Goal: Task Accomplishment & Management: Use online tool/utility

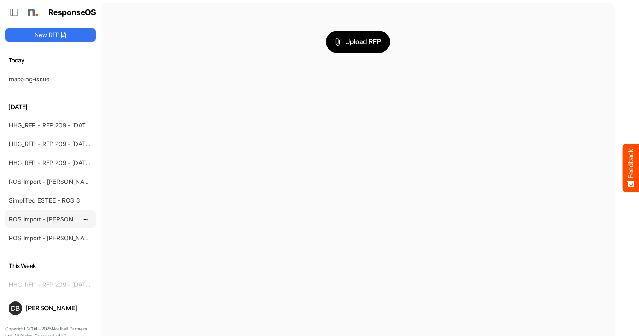
click at [60, 216] on link "ROS Import - [PERSON_NAME] - Final (short)" at bounding box center [71, 218] width 124 height 7
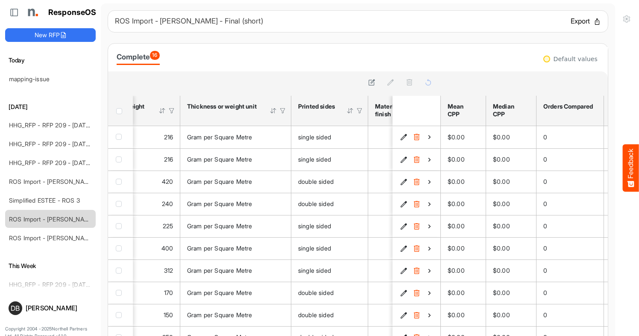
click at [590, 23] on button "Export" at bounding box center [586, 21] width 30 height 11
click at [41, 32] on button "New RFP" at bounding box center [50, 35] width 91 height 14
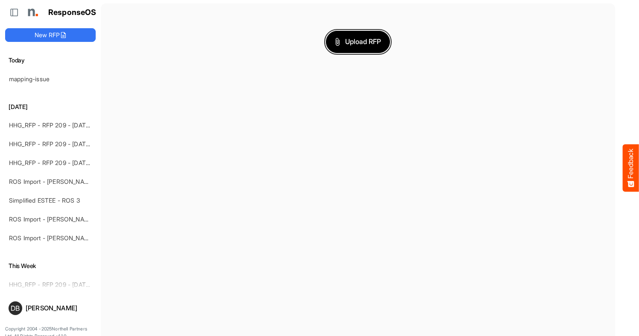
click at [368, 41] on span "Upload RFP" at bounding box center [358, 41] width 46 height 11
click at [57, 181] on link "ROS Import - [PERSON_NAME] - ROS 4" at bounding box center [64, 181] width 110 height 7
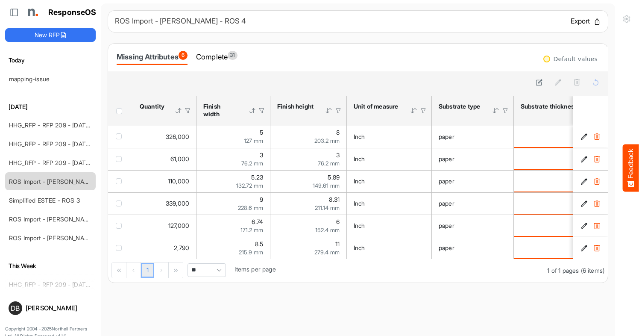
click at [581, 19] on button "Export" at bounding box center [586, 21] width 30 height 11
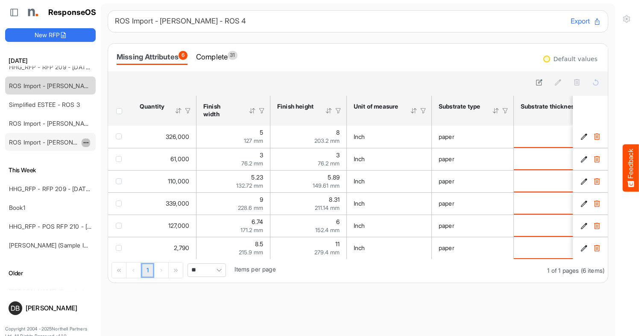
scroll to position [109, 0]
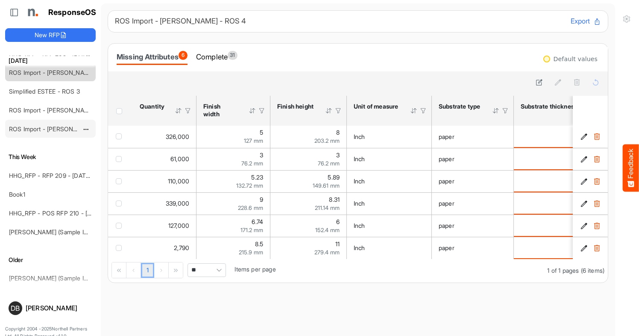
click at [51, 127] on link "ROS Import - [PERSON_NAME] - Final (short)" at bounding box center [71, 128] width 124 height 7
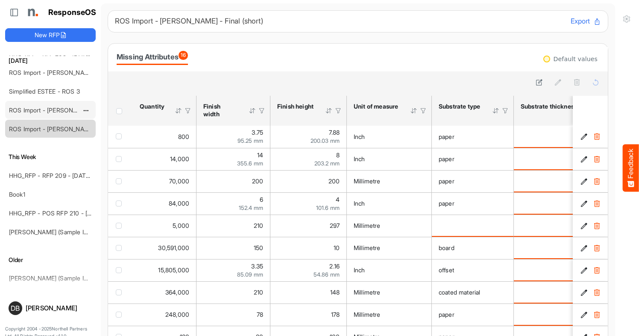
click at [56, 106] on link "ROS Import - [PERSON_NAME] - Final (short)" at bounding box center [71, 109] width 124 height 7
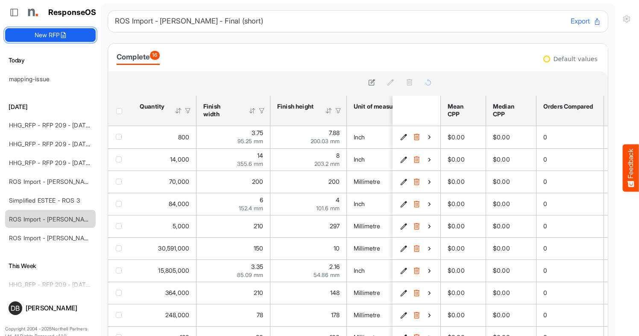
click at [47, 34] on button "New RFP" at bounding box center [50, 35] width 91 height 14
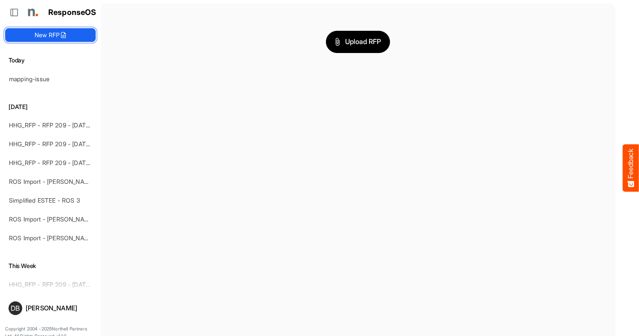
click at [67, 40] on button "New RFP" at bounding box center [50, 35] width 91 height 14
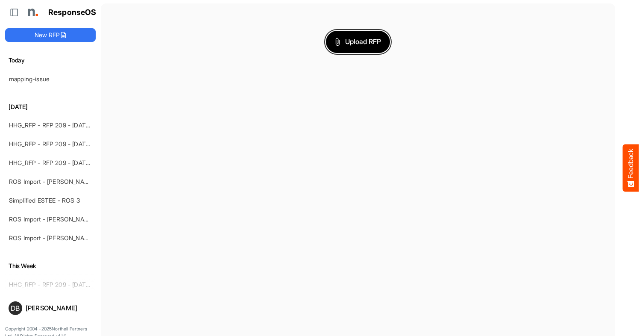
click at [372, 46] on span "Upload RFP" at bounding box center [358, 41] width 46 height 11
click at [436, 117] on main "Upload RFP" at bounding box center [358, 172] width 514 height 338
click at [376, 40] on span "Upload RFP" at bounding box center [358, 41] width 46 height 11
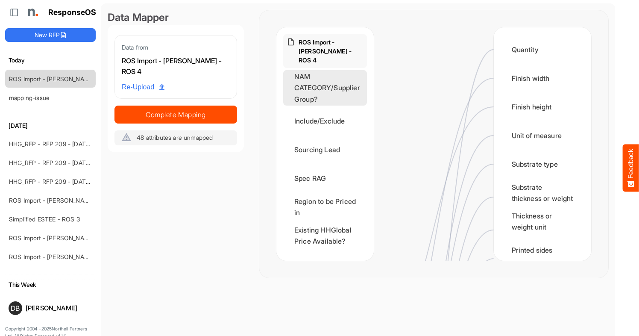
click at [340, 75] on div "NAM CATEGORY/Supplier Group?" at bounding box center [325, 87] width 84 height 35
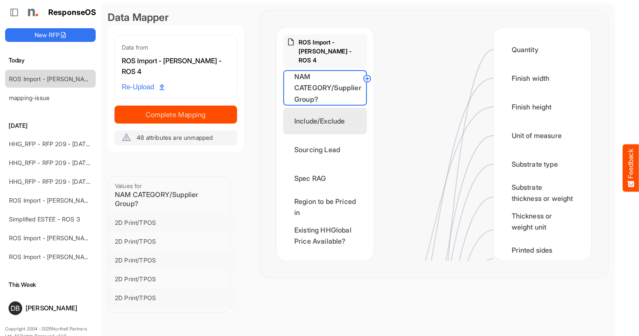
click at [334, 112] on div "Include/Exclude" at bounding box center [325, 121] width 84 height 26
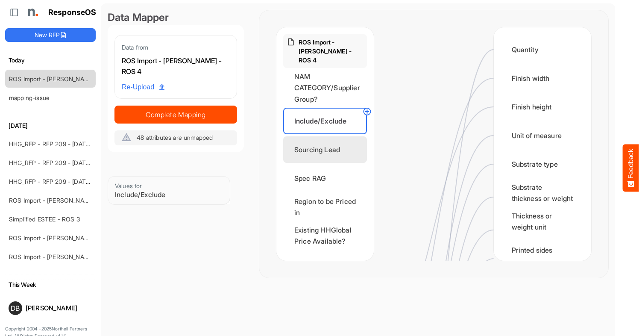
click at [334, 147] on div "Sourcing Lead" at bounding box center [325, 149] width 84 height 26
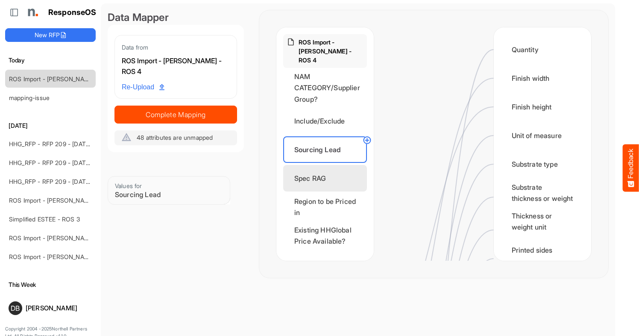
click at [335, 173] on div "Spec RAG" at bounding box center [325, 178] width 84 height 26
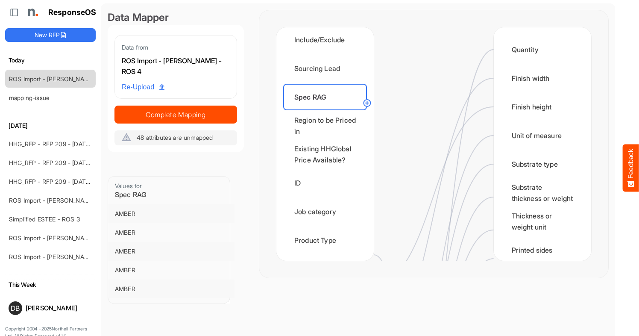
scroll to position [97, 0]
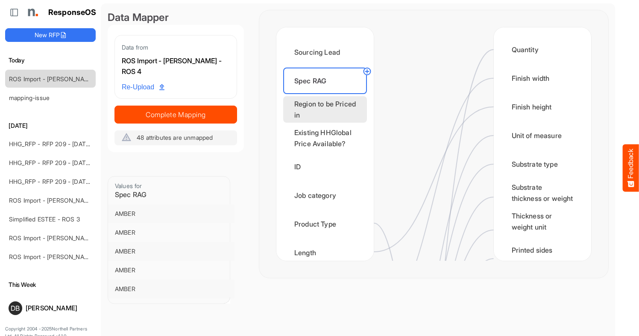
click at [334, 109] on div "Region to be Priced in" at bounding box center [325, 109] width 84 height 26
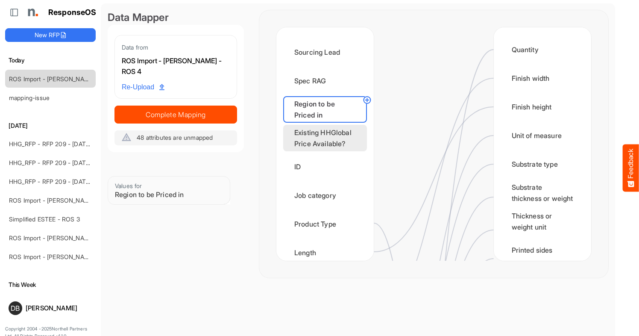
click at [332, 137] on div "Existing HHGlobal Price Available?" at bounding box center [325, 138] width 84 height 26
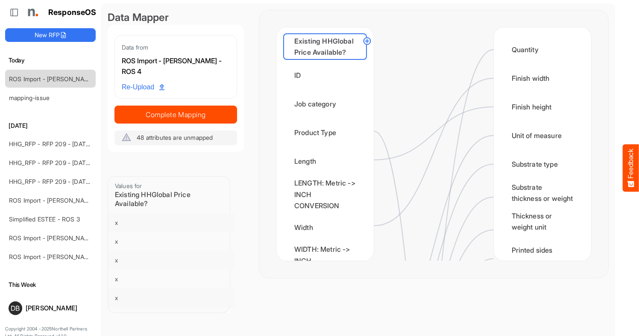
scroll to position [189, 0]
click at [327, 75] on div "ID" at bounding box center [325, 75] width 84 height 26
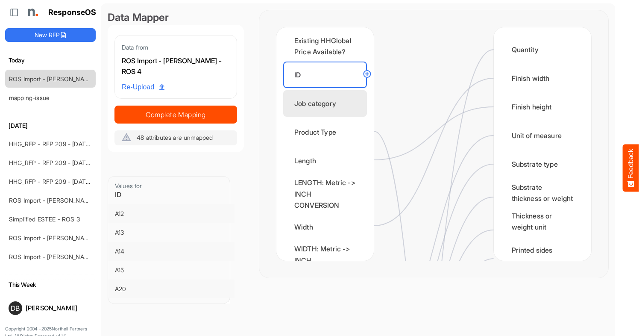
click at [335, 113] on div "Job category" at bounding box center [325, 103] width 84 height 26
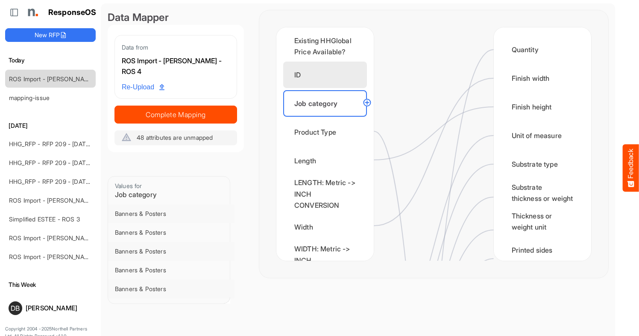
click at [324, 76] on div "ID" at bounding box center [325, 75] width 84 height 26
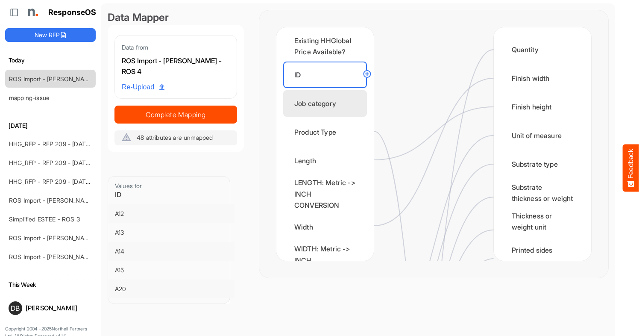
click at [326, 109] on div "Job category" at bounding box center [325, 103] width 84 height 26
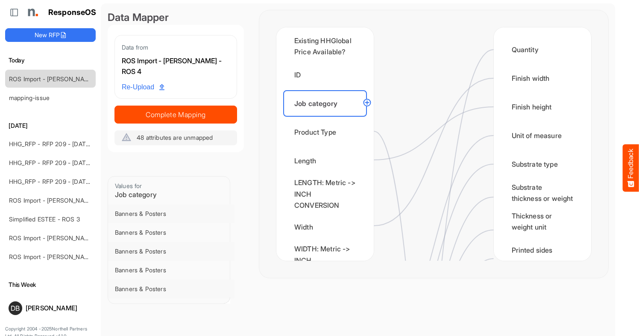
click at [368, 101] on circle at bounding box center [367, 102] width 10 height 10
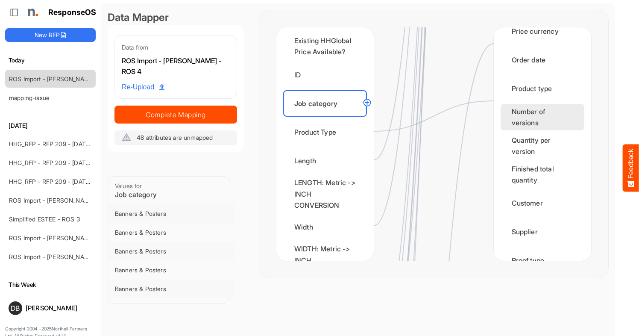
scroll to position [1137, 0]
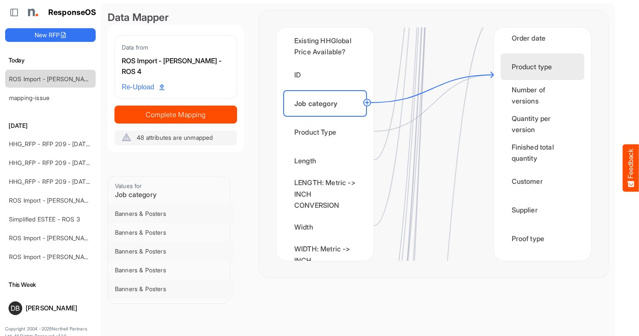
click at [537, 80] on div "Product type" at bounding box center [543, 66] width 84 height 26
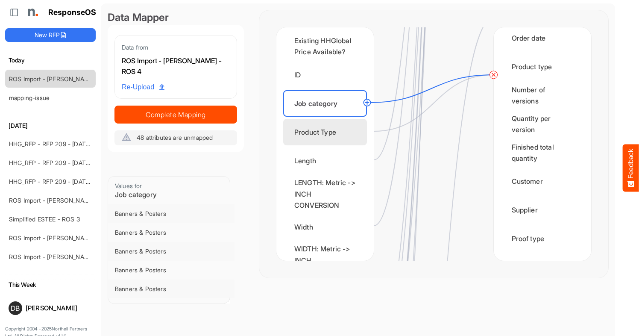
click at [335, 125] on div "Product Type" at bounding box center [325, 132] width 84 height 26
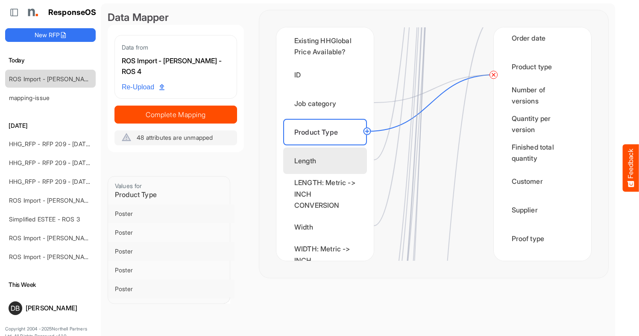
click at [338, 162] on div "Length" at bounding box center [325, 160] width 84 height 26
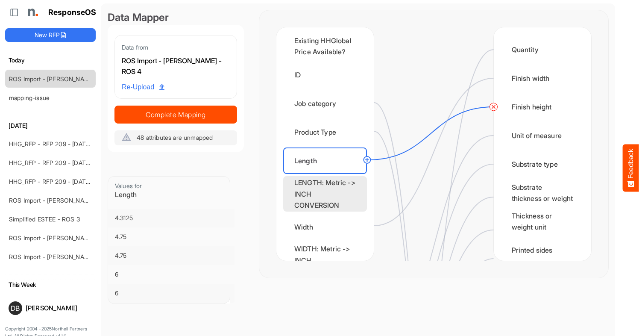
scroll to position [304, 0]
click at [324, 190] on div "LENGTH: Metric -> INCH CONVERSION" at bounding box center [325, 193] width 84 height 35
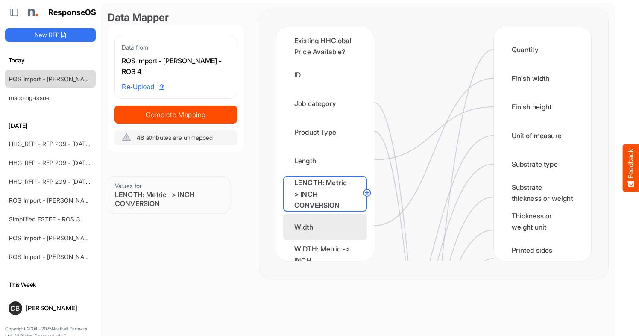
click at [328, 227] on div "Width" at bounding box center [325, 227] width 84 height 26
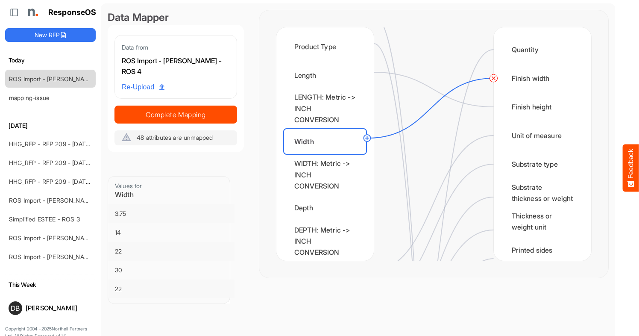
scroll to position [277, 0]
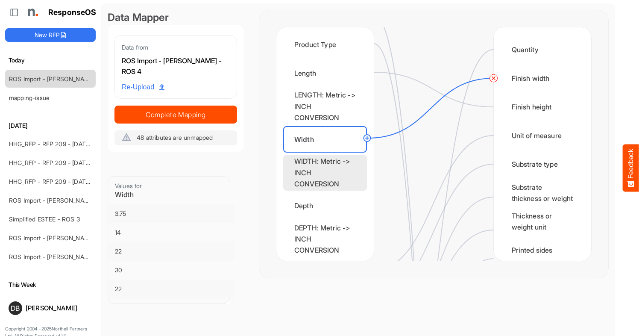
click at [329, 162] on div "WIDTH: Metric -> INCH CONVERSION" at bounding box center [325, 172] width 84 height 35
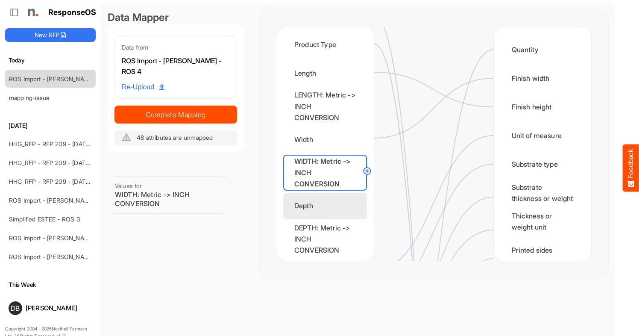
click at [329, 206] on div "Depth" at bounding box center [325, 206] width 84 height 26
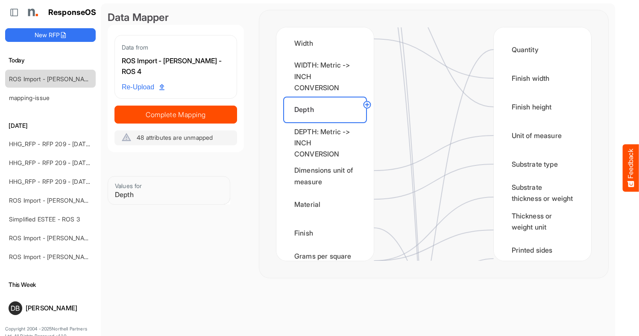
scroll to position [380, 0]
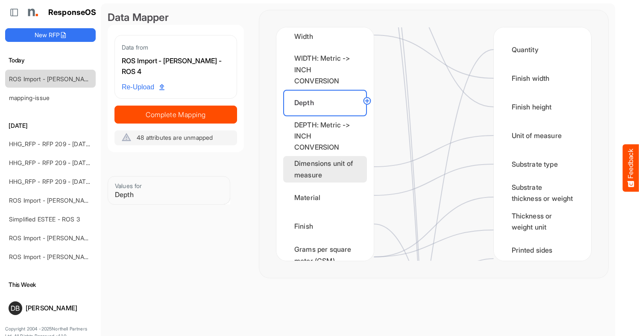
click at [335, 171] on div "Dimensions unit of measure" at bounding box center [325, 169] width 84 height 26
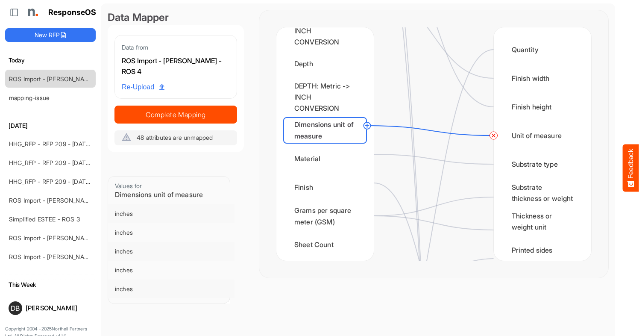
scroll to position [422, 0]
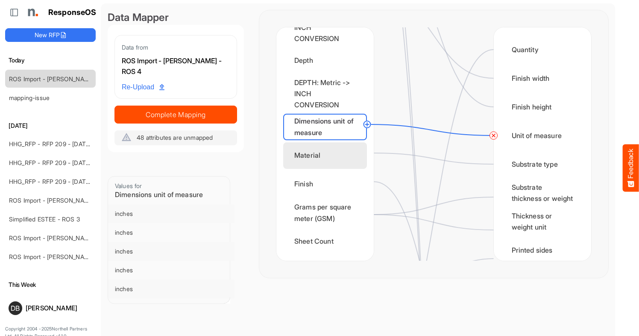
click at [333, 156] on div "Material" at bounding box center [325, 155] width 84 height 26
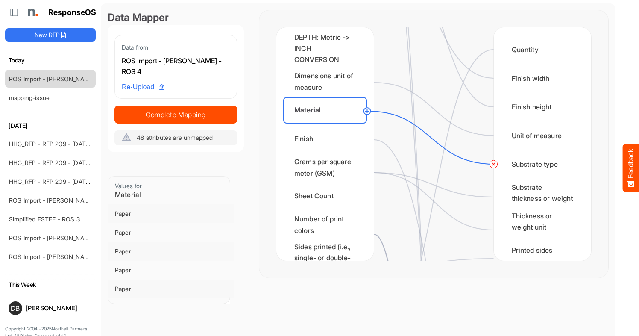
scroll to position [468, 0]
click at [335, 138] on div "Finish" at bounding box center [325, 138] width 84 height 26
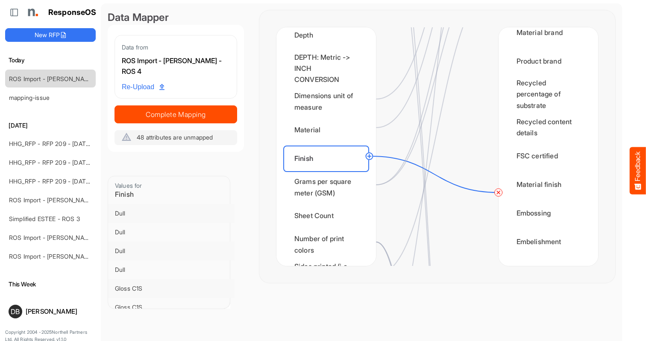
scroll to position [0, 0]
click at [367, 156] on circle at bounding box center [369, 156] width 10 height 10
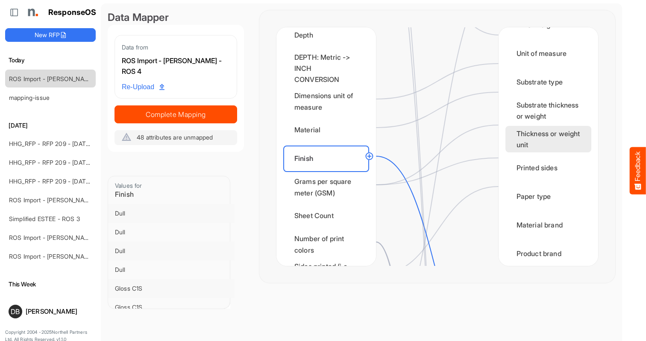
scroll to position [70, 0]
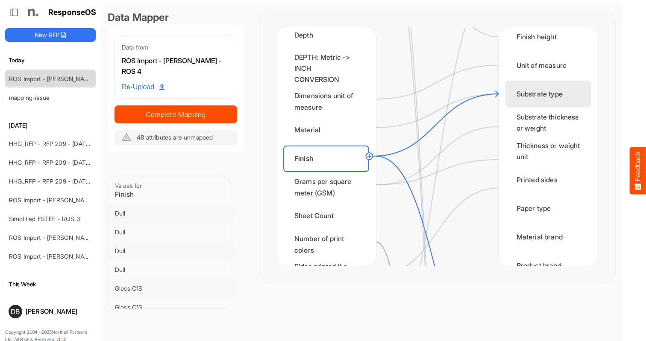
click at [530, 94] on div "Substrate type" at bounding box center [548, 94] width 86 height 26
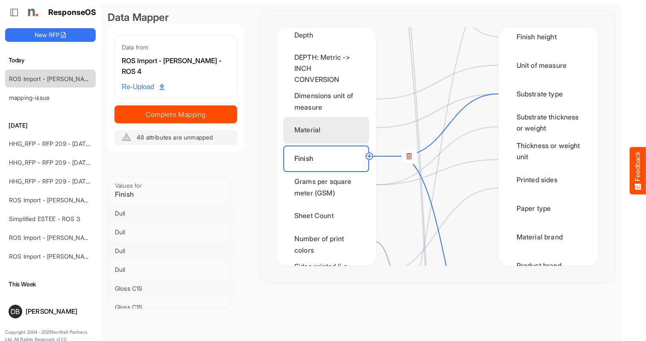
click at [336, 125] on div "Material" at bounding box center [326, 130] width 86 height 26
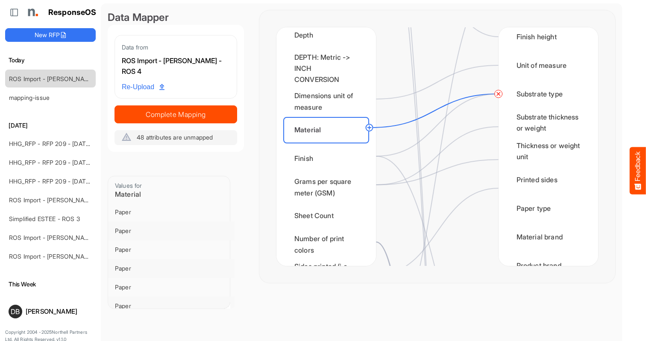
scroll to position [133, 0]
click at [332, 147] on div "Finish" at bounding box center [326, 159] width 86 height 26
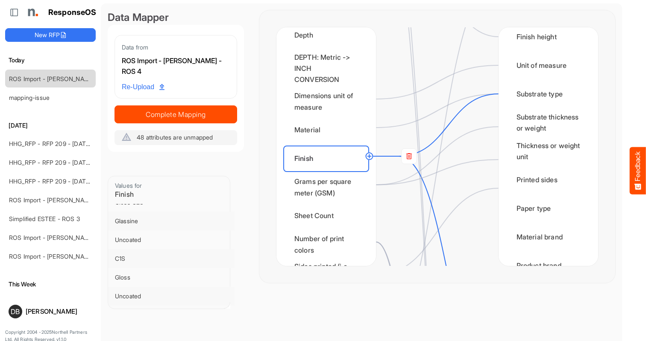
scroll to position [145, 0]
click at [351, 184] on div "Grams per square meter (GSM)" at bounding box center [326, 187] width 86 height 26
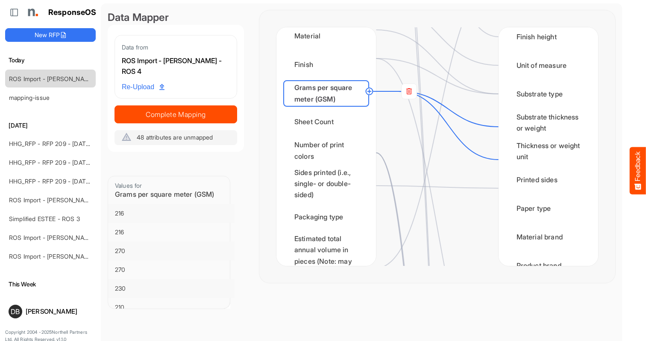
scroll to position [545, 0]
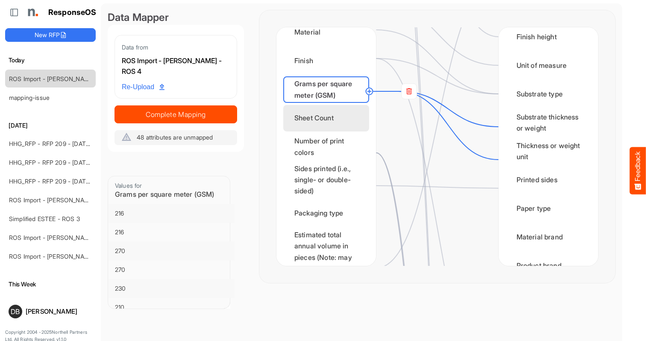
click at [341, 129] on div "Sheet Count" at bounding box center [326, 118] width 86 height 26
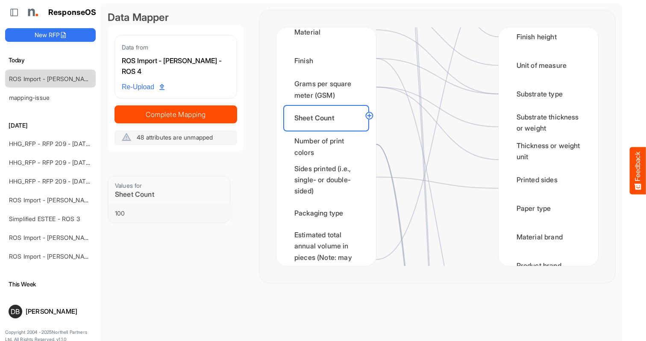
click at [370, 117] on circle at bounding box center [369, 116] width 10 height 10
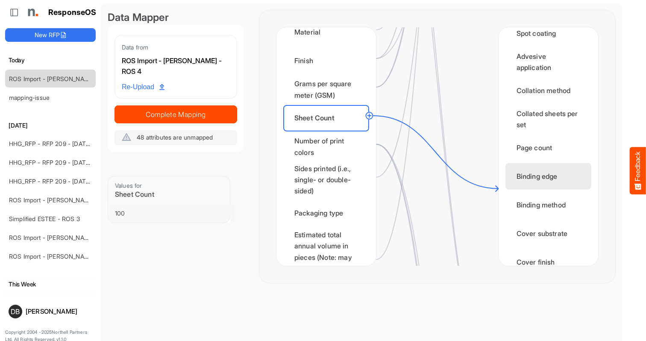
scroll to position [822, 0]
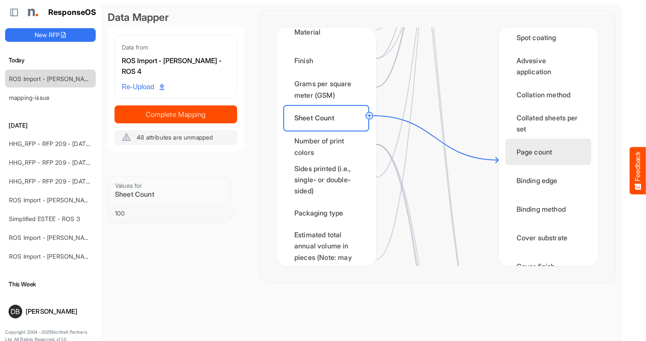
click at [538, 158] on div "Page count" at bounding box center [548, 152] width 86 height 26
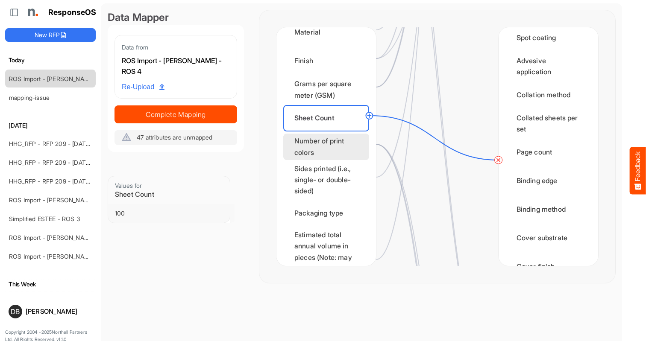
click at [333, 141] on div "Number of print colors" at bounding box center [326, 147] width 86 height 26
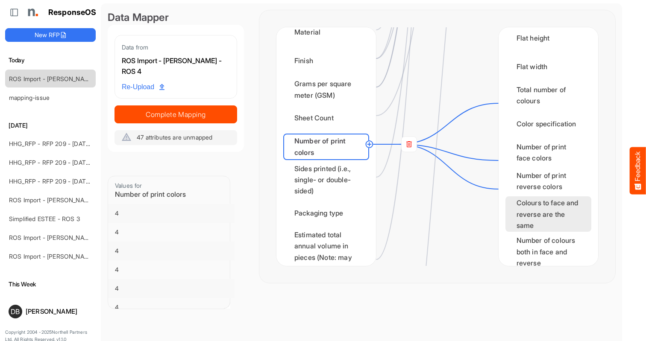
scroll to position [1383, 0]
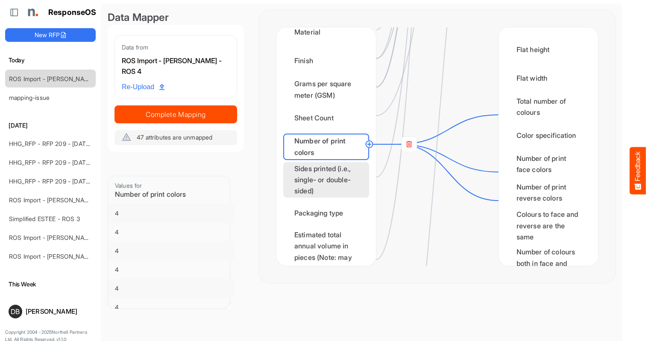
click at [330, 175] on div "Sides printed (i.e., single- or double-sided)" at bounding box center [326, 179] width 86 height 35
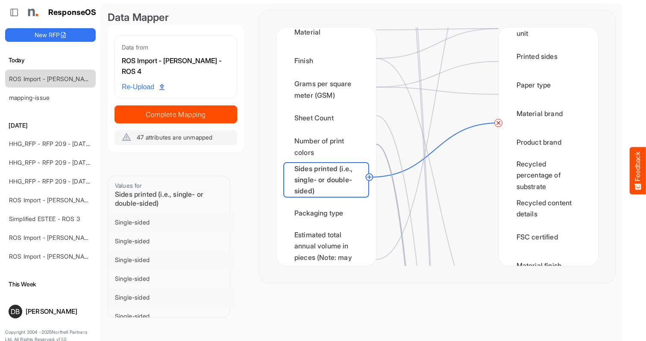
scroll to position [96, 0]
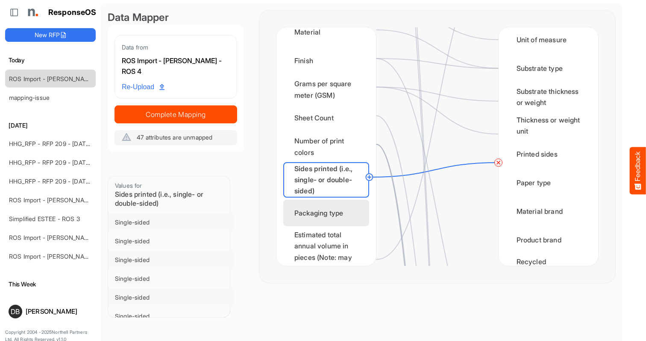
click at [316, 205] on div "Packaging type" at bounding box center [326, 213] width 86 height 26
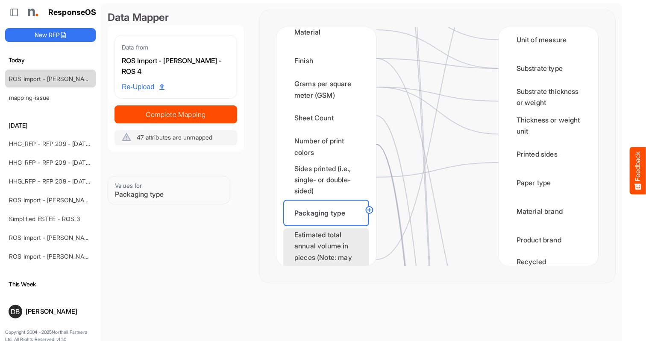
click at [329, 247] on div "Estimated total annual volume in pieces (Note: may not be ordered all in one or…" at bounding box center [326, 258] width 86 height 58
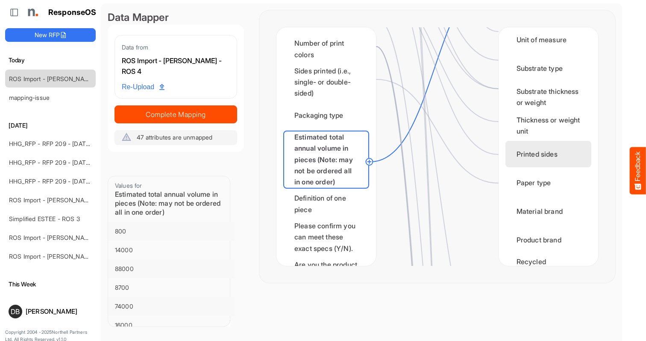
scroll to position [0, 0]
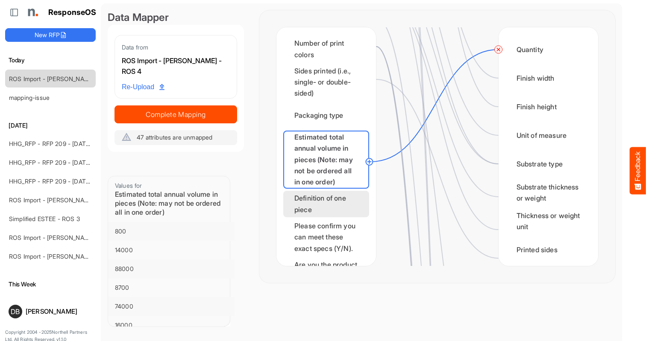
click at [324, 211] on div "Definition of one piece" at bounding box center [326, 204] width 86 height 26
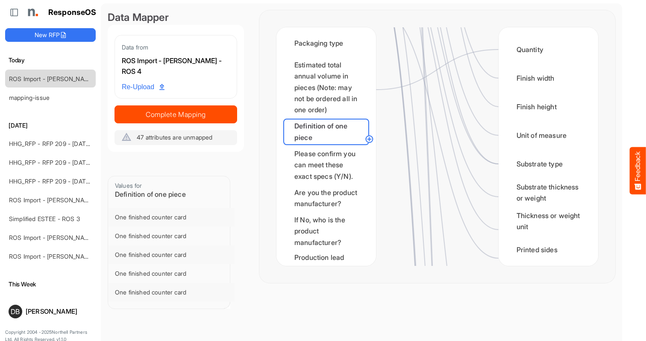
scroll to position [383, 0]
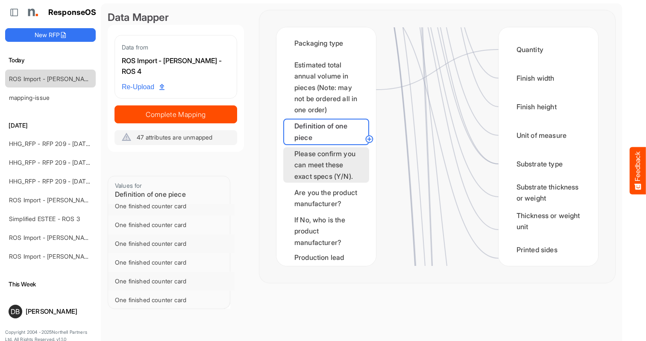
click at [324, 175] on div "Please confirm you can meet these exact specs (Y/N)." at bounding box center [326, 164] width 86 height 35
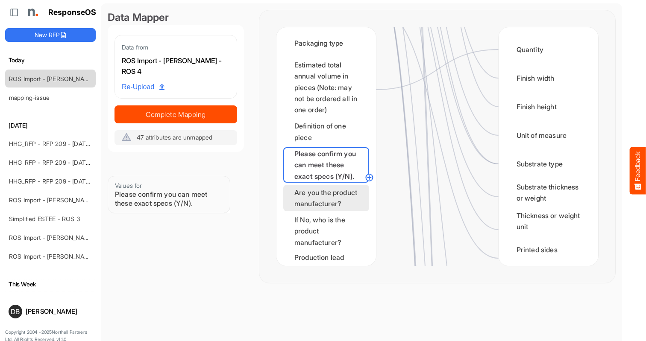
click at [323, 211] on div "Are you the product manufacturer?" at bounding box center [326, 198] width 86 height 26
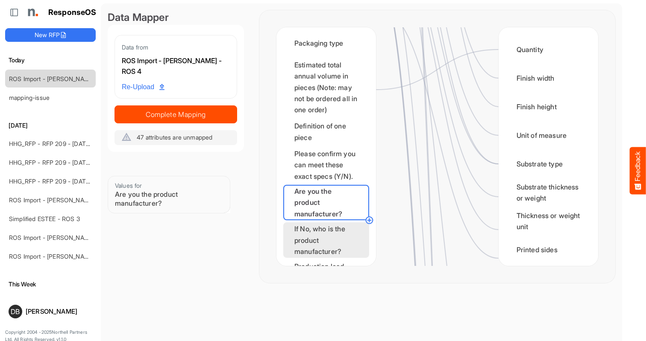
click at [315, 258] on div "If No, who is the product manufacturer?" at bounding box center [326, 240] width 86 height 35
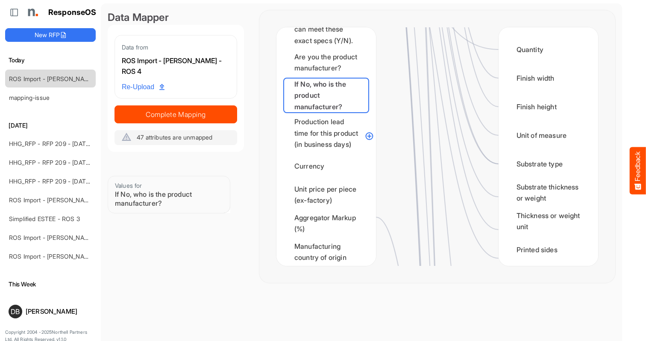
scroll to position [875, 0]
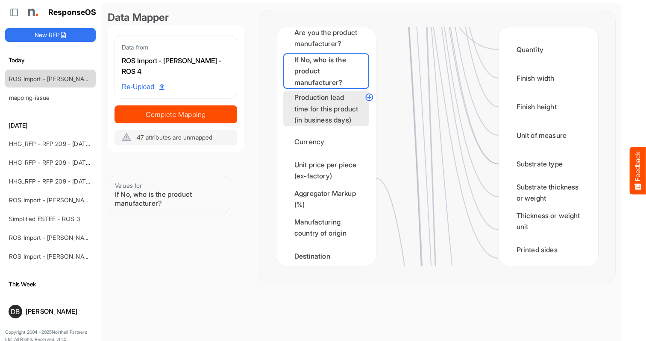
click at [324, 126] on div "Production lead time for this product (in business days)" at bounding box center [326, 108] width 86 height 35
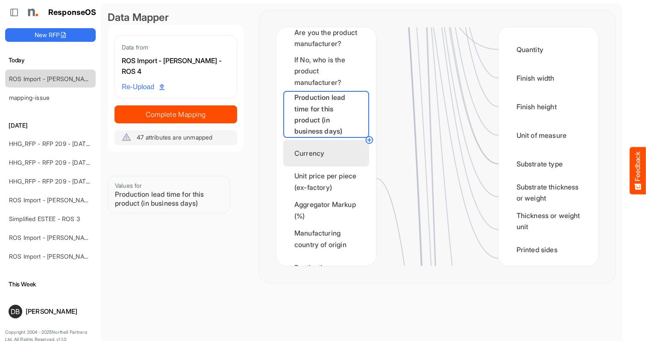
click at [326, 167] on div "Currency" at bounding box center [326, 153] width 86 height 26
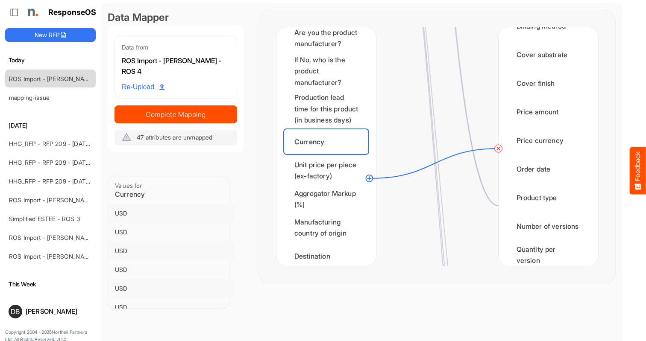
scroll to position [983, 0]
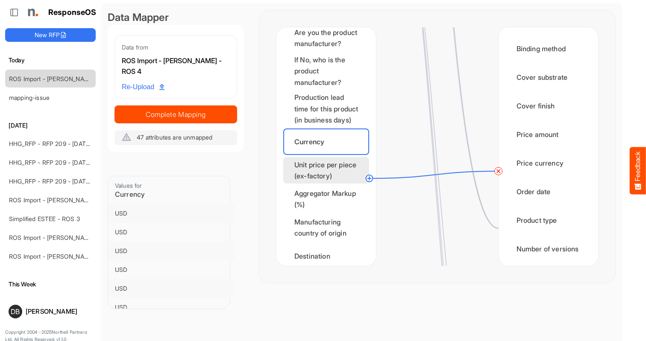
click at [341, 184] on div "Unit price per piece (ex-factory)" at bounding box center [326, 170] width 86 height 26
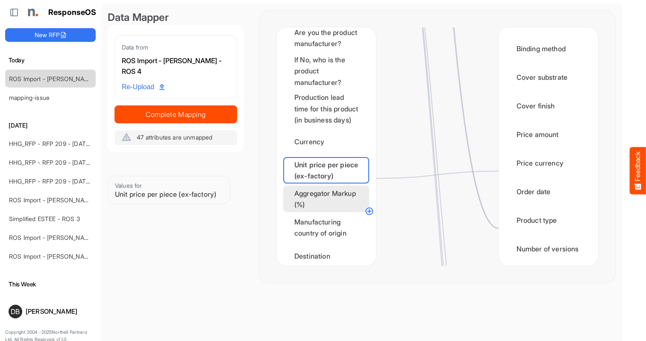
click at [335, 212] on div "Aggregator Markup (%)" at bounding box center [326, 199] width 86 height 26
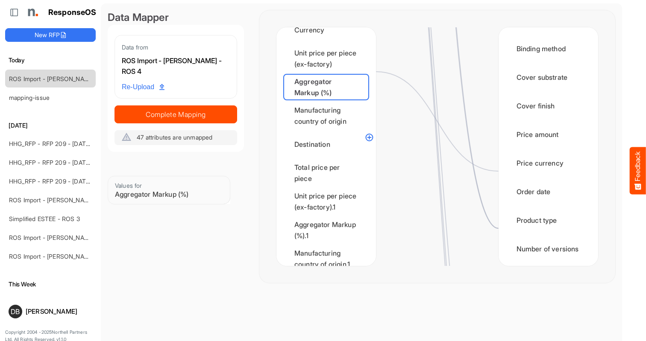
scroll to position [992, 0]
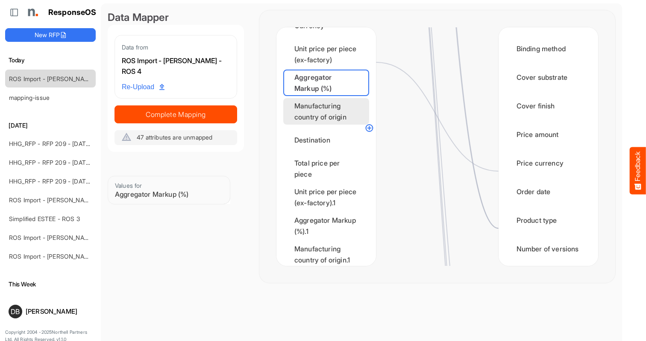
click at [335, 125] on div "Manufacturing country of origin" at bounding box center [326, 111] width 86 height 26
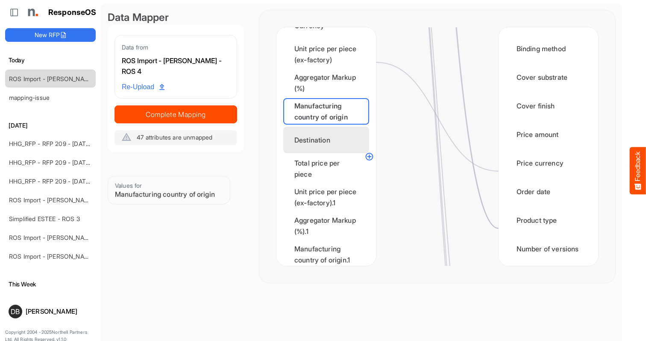
click at [335, 153] on div "Destination" at bounding box center [326, 140] width 86 height 26
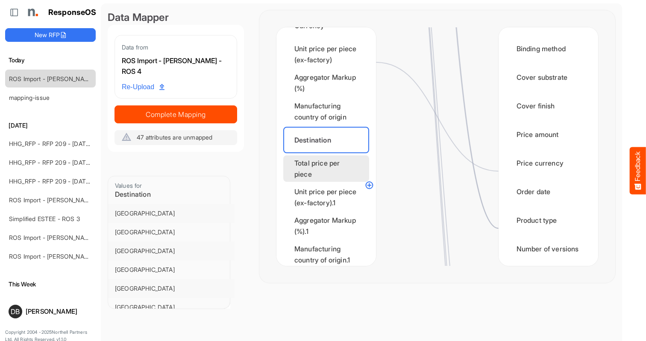
click at [336, 182] on div "Total price per piece" at bounding box center [326, 169] width 86 height 26
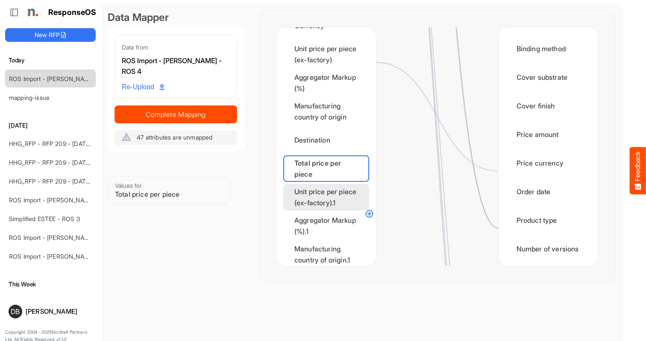
click at [332, 211] on div "Unit price per piece (ex-factory).1" at bounding box center [326, 197] width 86 height 26
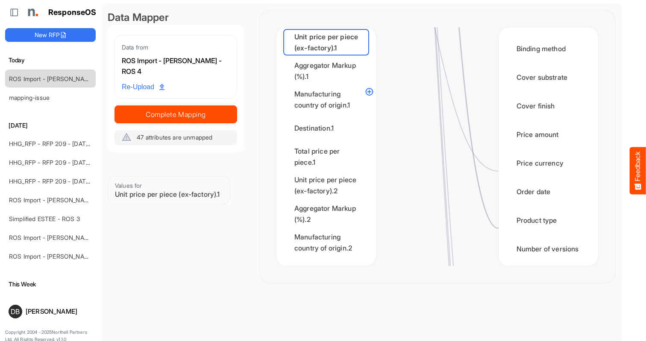
scroll to position [1161, 0]
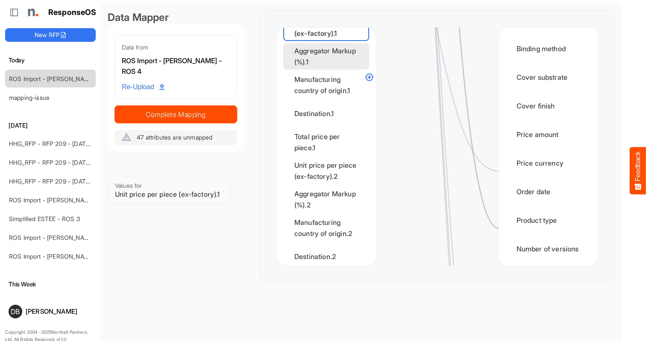
click at [339, 70] on div "Aggregator Markup (%).1" at bounding box center [326, 56] width 86 height 26
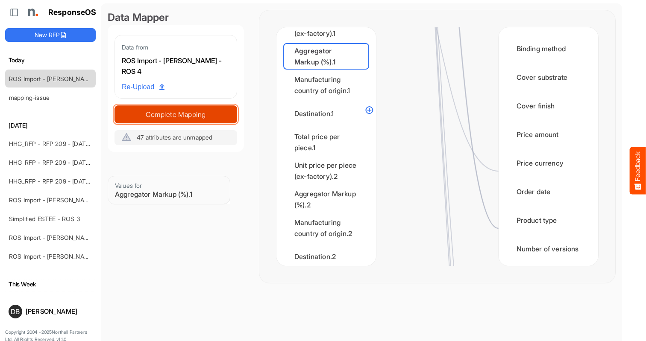
click at [197, 112] on span "Complete Mapping" at bounding box center [176, 115] width 122 height 12
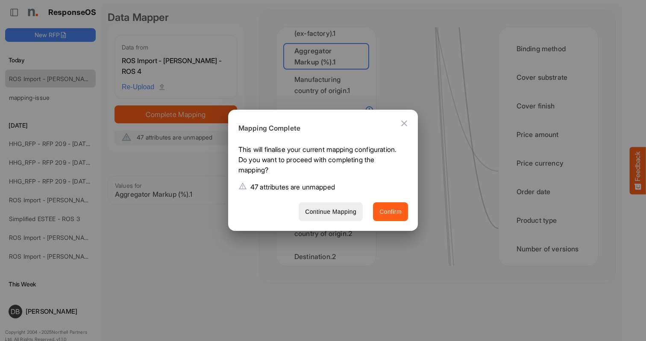
click at [395, 211] on span "Confirm" at bounding box center [390, 212] width 22 height 11
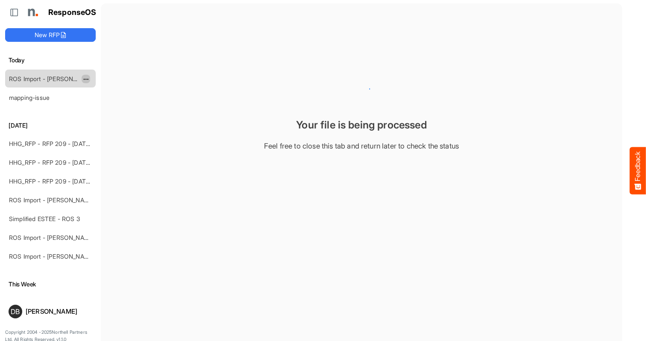
click at [87, 78] on span "dropdownbutton" at bounding box center [85, 79] width 4 height 6
click at [103, 91] on li "Rename" at bounding box center [107, 92] width 51 height 13
type input "**********"
click at [76, 115] on div "**********" at bounding box center [50, 175] width 91 height 239
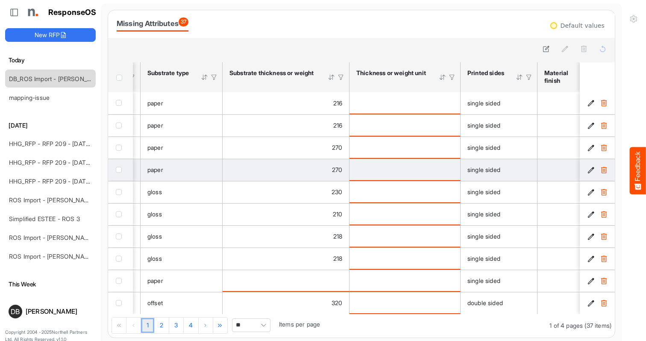
scroll to position [0, 299]
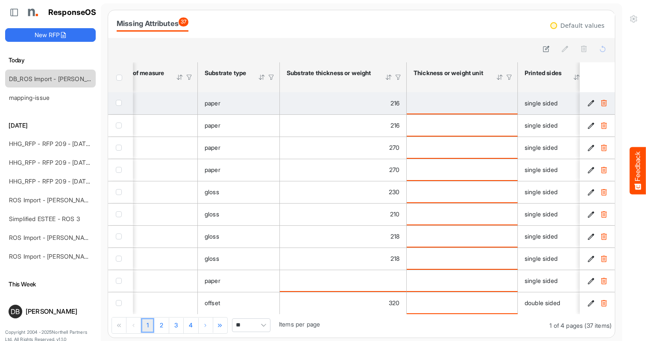
click at [590, 100] on icon "03a6e0a3-abb7-4b49-a178-6f9ba3d6d6cf is template cell Column Header" at bounding box center [590, 103] width 7 height 7
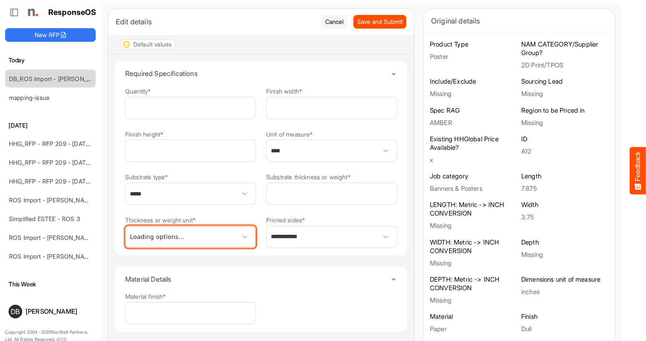
click at [211, 234] on span at bounding box center [191, 236] width 130 height 21
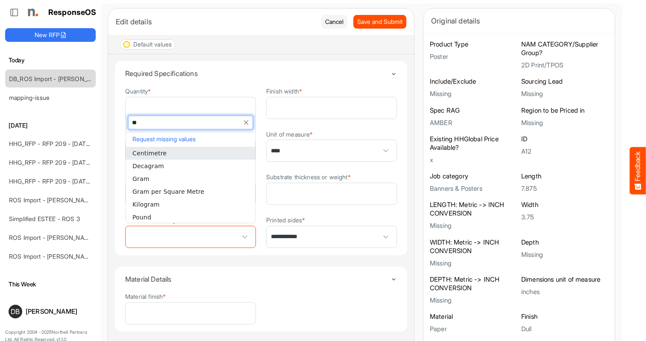
type input "***"
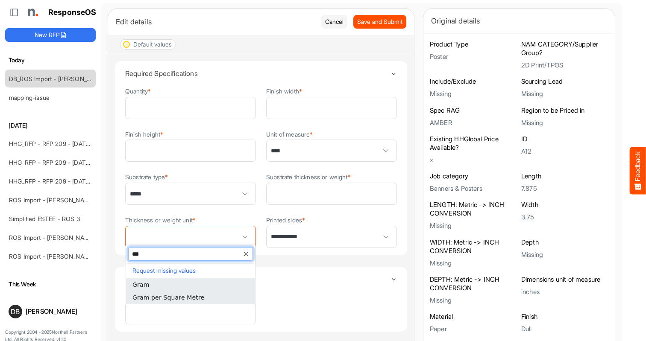
click at [188, 297] on span "Gram per Square Metre" at bounding box center [168, 297] width 72 height 7
type input "**********"
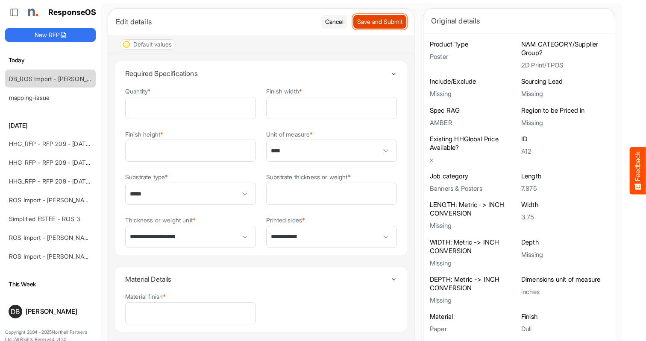
click at [382, 21] on span "Save and Submit" at bounding box center [379, 21] width 45 height 9
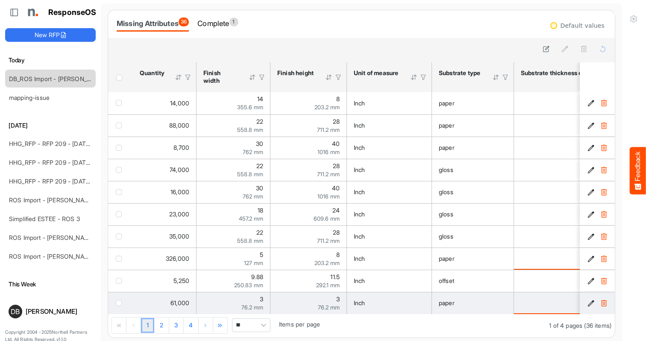
scroll to position [38, 0]
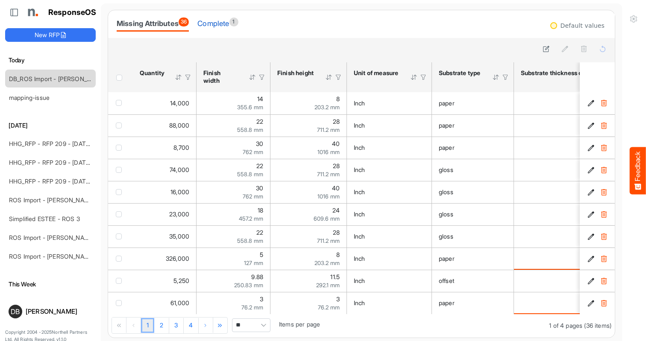
click at [223, 20] on div "Complete 1" at bounding box center [217, 24] width 41 height 12
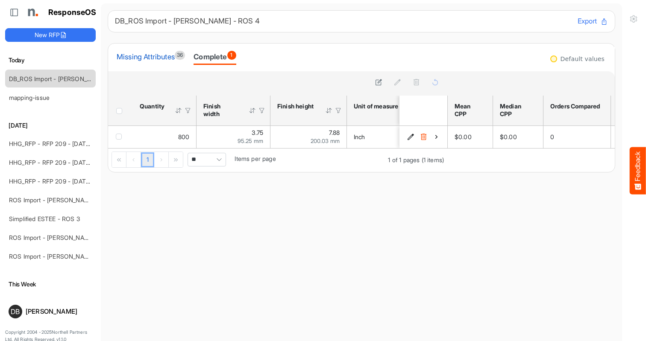
click at [161, 54] on div "Missing Attributes 36" at bounding box center [151, 57] width 68 height 12
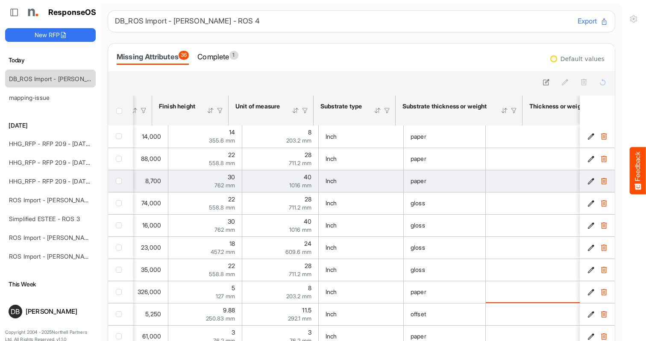
scroll to position [0, 118]
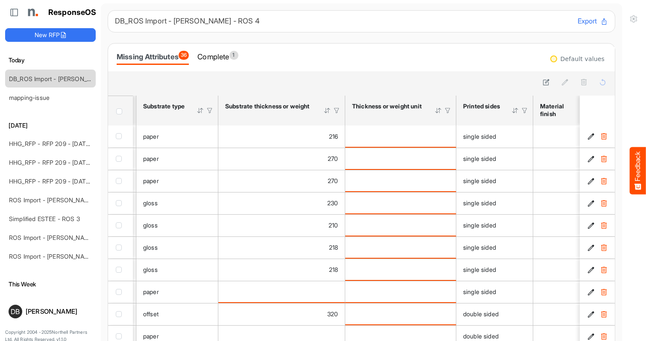
click at [118, 111] on span "Header checkbox" at bounding box center [119, 112] width 6 height 6
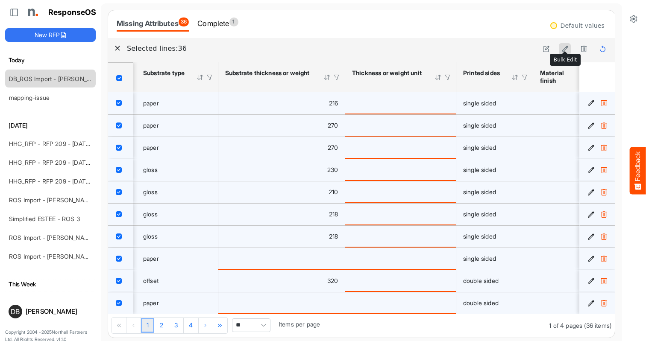
click at [564, 45] on icon at bounding box center [564, 48] width 7 height 7
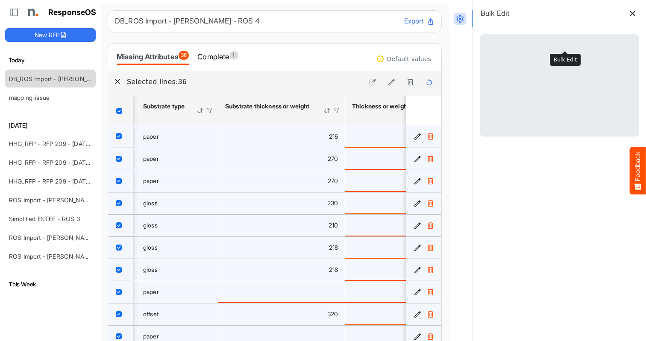
scroll to position [0, 0]
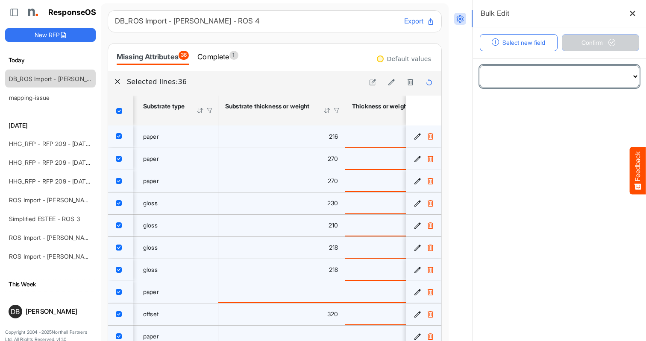
select select "**********"
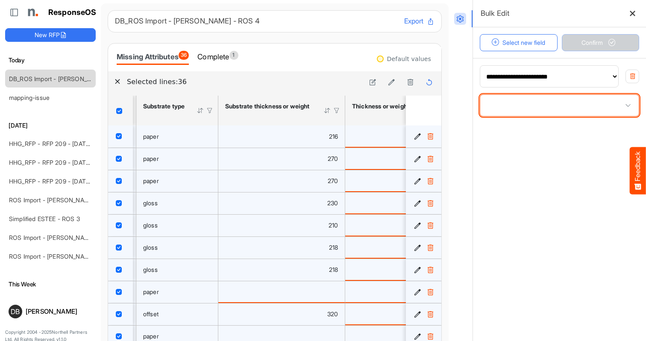
click at [561, 111] on span at bounding box center [559, 105] width 159 height 21
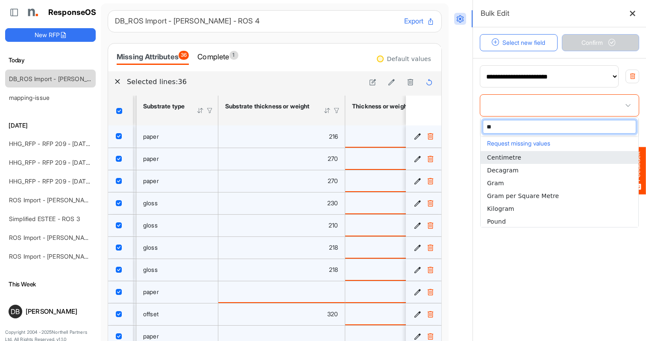
type input "***"
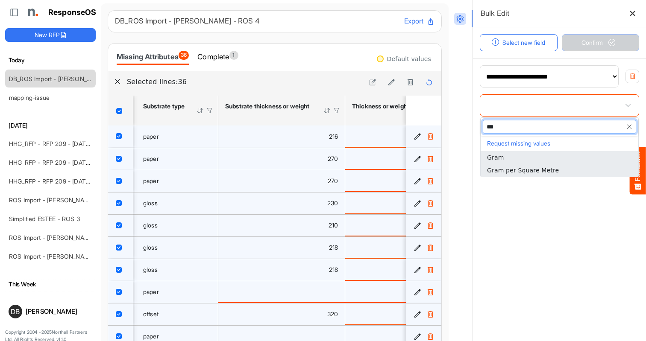
click at [549, 168] on span "Gram per Square Metre" at bounding box center [523, 170] width 72 height 7
type input "**********"
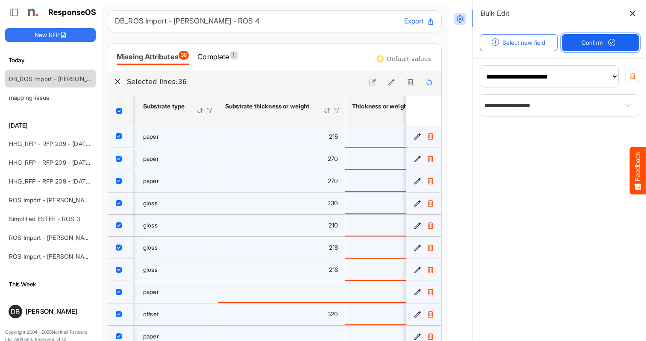
click at [581, 45] on span "Confirm" at bounding box center [600, 42] width 38 height 9
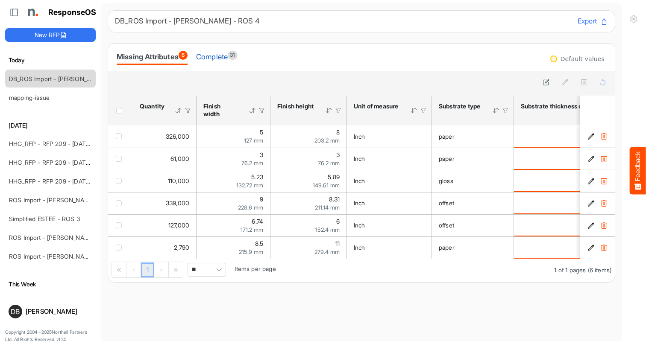
click at [223, 58] on div "Complete 31" at bounding box center [216, 57] width 41 height 12
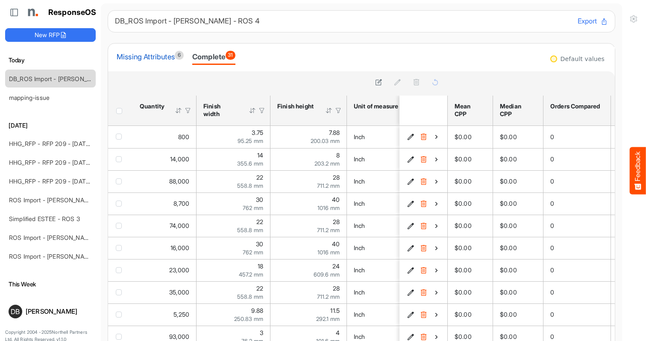
click at [153, 56] on div "Missing Attributes 6" at bounding box center [150, 57] width 67 height 12
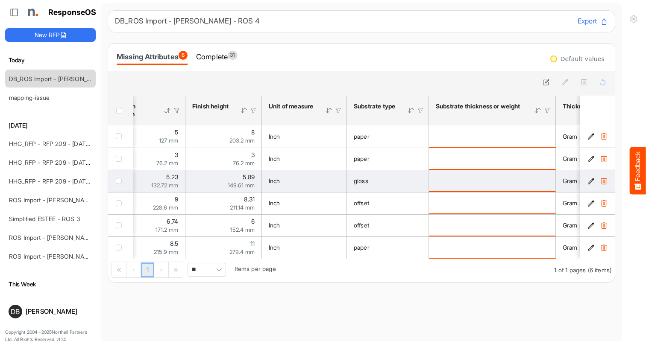
scroll to position [0, 85]
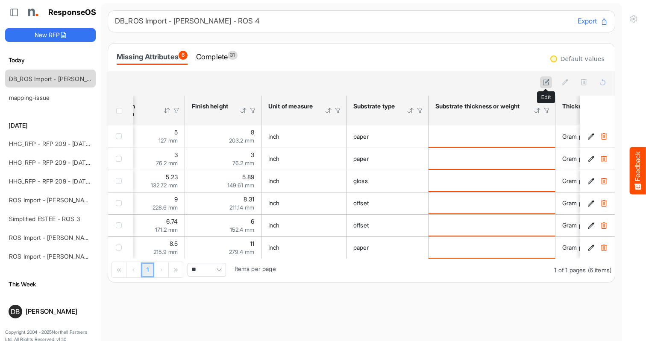
click at [545, 82] on icon at bounding box center [546, 82] width 7 height 7
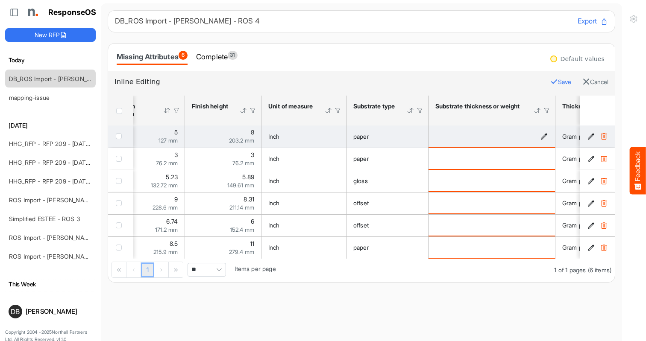
click at [545, 136] on icon "is template cell Column Header httpsnorthellcomontologiesmapping-rulesmaterialh…" at bounding box center [543, 135] width 7 height 7
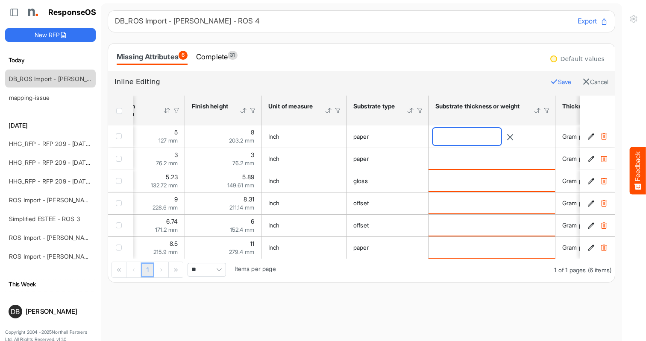
click at [491, 141] on input "number" at bounding box center [467, 136] width 68 height 17
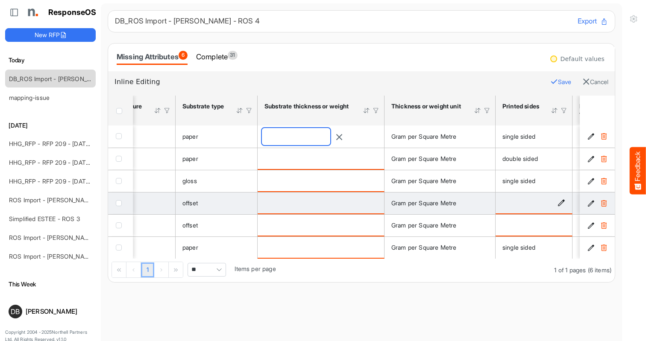
scroll to position [0, 260]
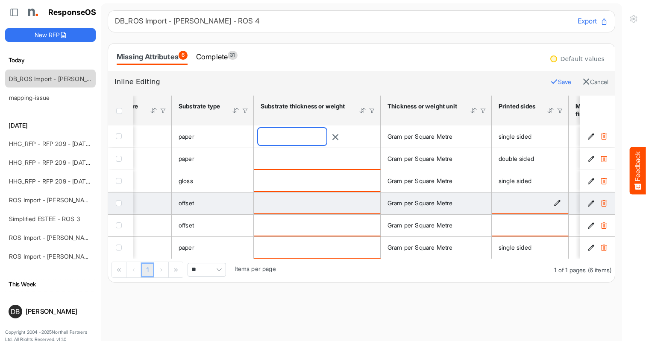
type input "***"
click at [557, 203] on icon "is template cell Column Header httpsnorthellcomontologiesmapping-rulesmanufactu…" at bounding box center [557, 203] width 7 height 7
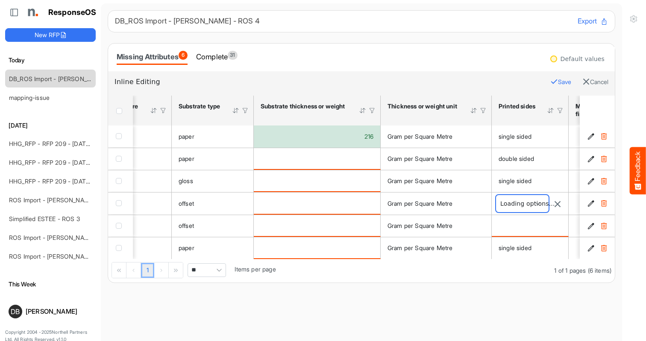
click at [522, 207] on span at bounding box center [522, 203] width 53 height 17
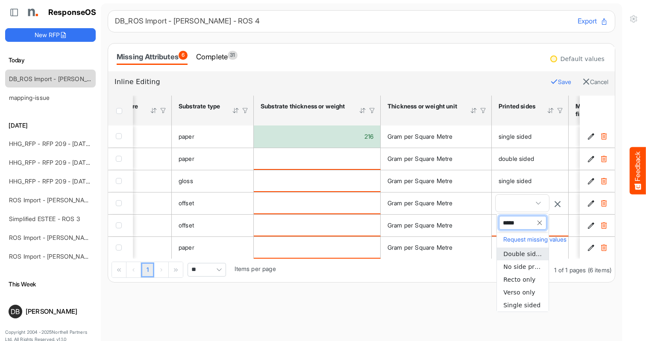
type input "******"
click at [521, 251] on span "Single sided" at bounding box center [521, 254] width 37 height 7
type input "**********"
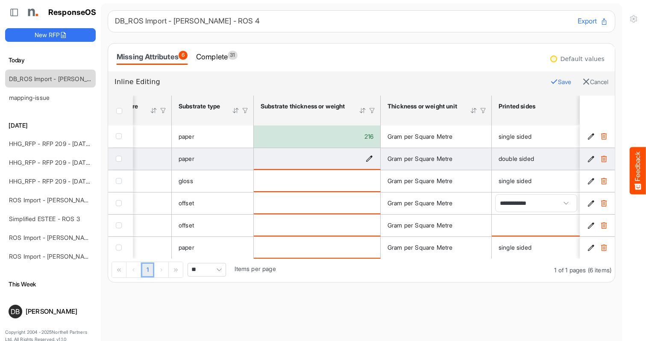
click at [373, 160] on icon "is template cell Column Header httpsnorthellcomontologiesmapping-rulesmaterialh…" at bounding box center [369, 158] width 7 height 7
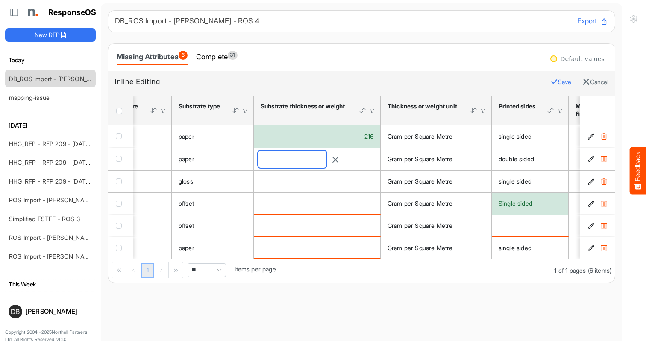
click at [317, 161] on input "number" at bounding box center [292, 159] width 68 height 17
type input "***"
click at [555, 83] on button "Save" at bounding box center [560, 81] width 21 height 11
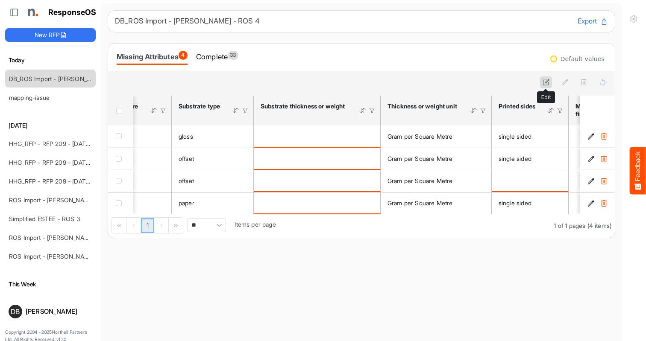
click at [545, 80] on icon at bounding box center [546, 82] width 7 height 7
click at [582, 80] on icon "button" at bounding box center [586, 82] width 8 height 8
click at [546, 84] on icon at bounding box center [546, 82] width 7 height 7
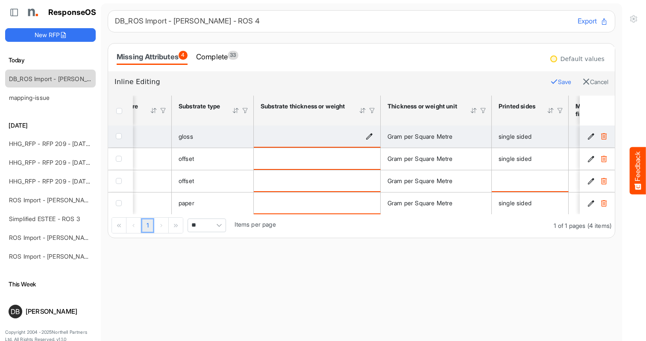
click at [369, 136] on icon "is template cell Column Header httpsnorthellcomontologiesmapping-rulesmaterialh…" at bounding box center [369, 135] width 7 height 7
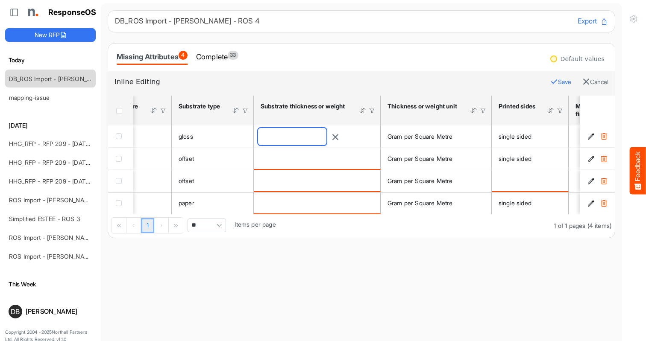
click at [313, 138] on input "number" at bounding box center [292, 136] width 68 height 17
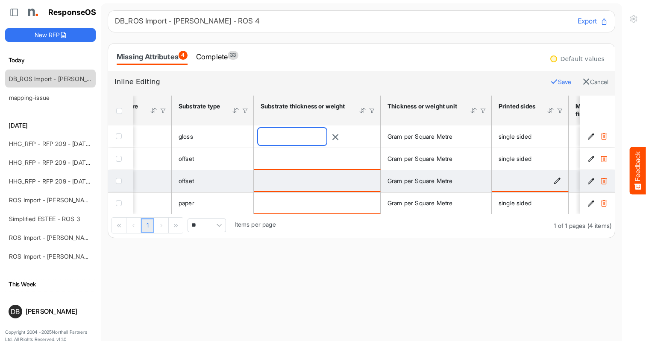
type input "***"
click at [558, 180] on icon "is template cell Column Header httpsnorthellcomontologiesmapping-rulesmanufactu…" at bounding box center [557, 180] width 7 height 7
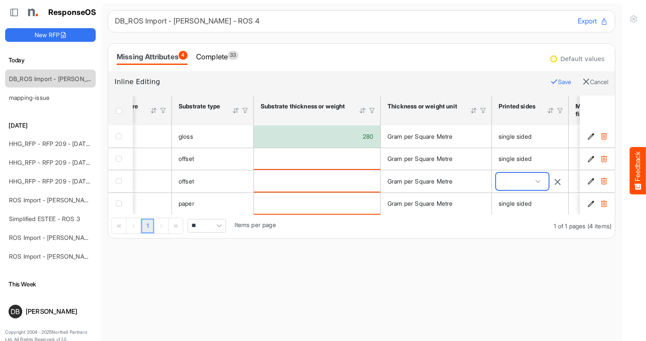
click at [538, 181] on span at bounding box center [522, 181] width 53 height 17
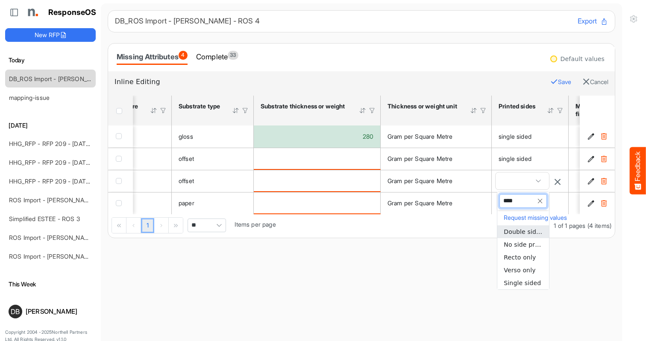
type input "*****"
click at [529, 232] on span "Single sided" at bounding box center [521, 232] width 37 height 7
type input "**********"
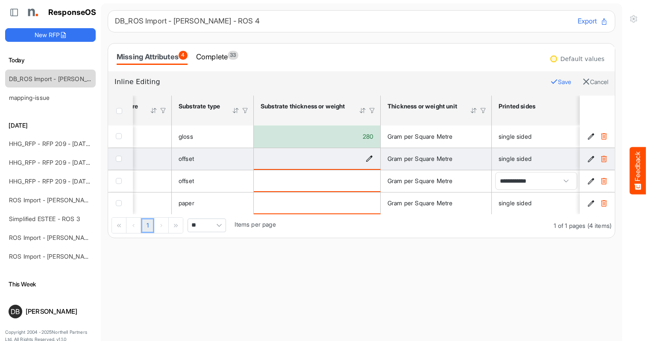
click at [370, 158] on icon "is template cell Column Header httpsnorthellcomontologiesmapping-rulesmaterialh…" at bounding box center [369, 158] width 7 height 7
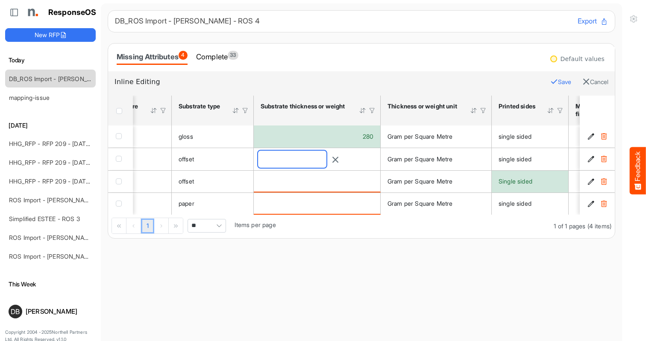
click at [282, 161] on input "number" at bounding box center [292, 159] width 68 height 17
type input "***"
click at [559, 82] on button "Save" at bounding box center [560, 81] width 21 height 11
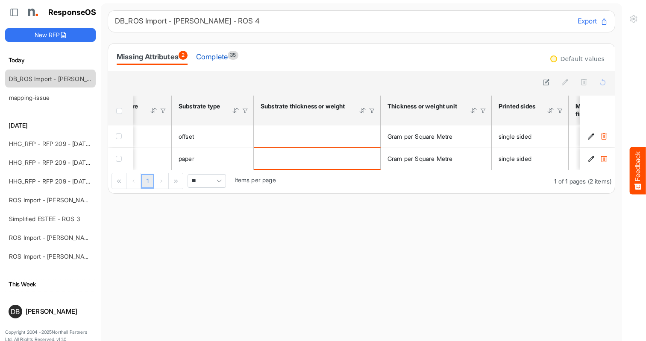
click at [225, 60] on div "Complete 35" at bounding box center [217, 57] width 42 height 12
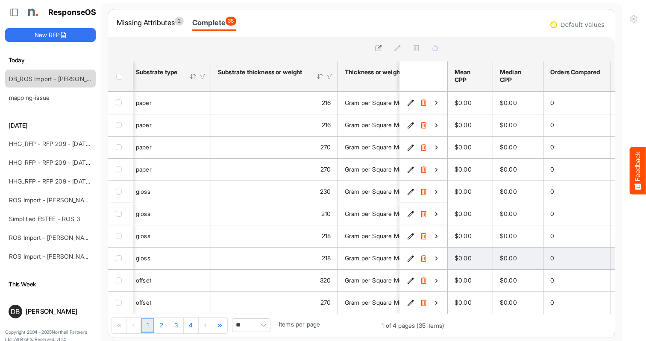
scroll to position [38, 0]
click at [261, 327] on span "Pagerdropdown" at bounding box center [263, 325] width 13 height 13
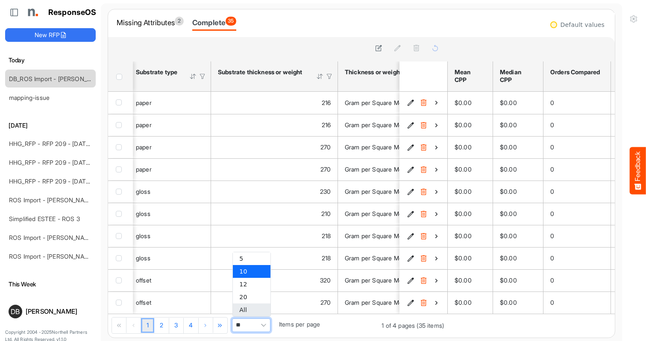
click at [254, 312] on li "All" at bounding box center [252, 310] width 38 height 13
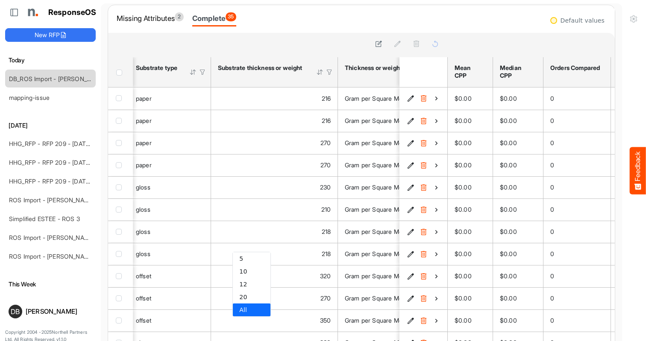
type input "***"
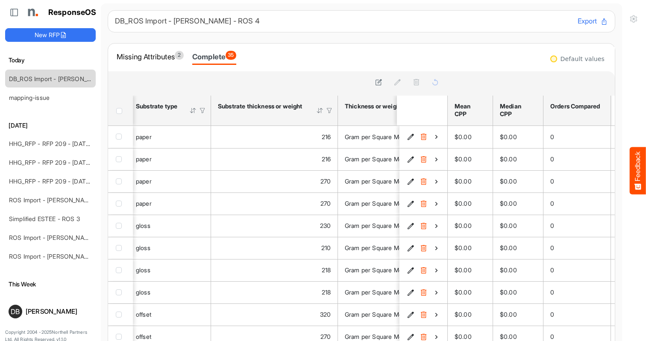
scroll to position [0, 0]
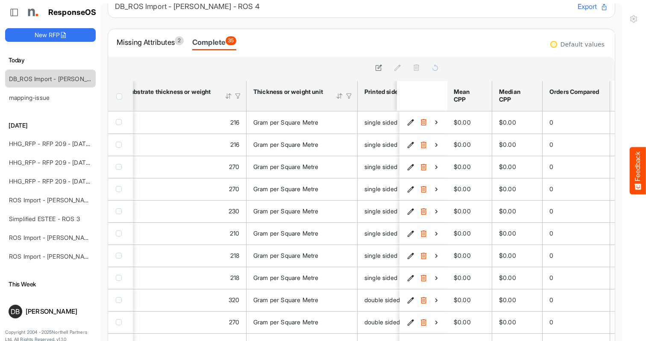
click at [239, 95] on div at bounding box center [238, 96] width 8 height 8
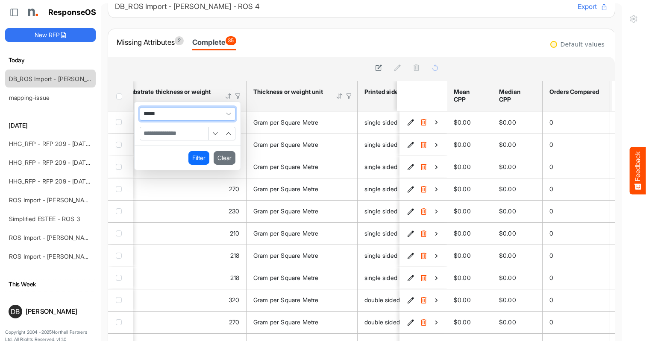
click at [185, 138] on input "Filter Value" at bounding box center [174, 133] width 68 height 13
type input "***"
click at [199, 155] on button "Filter" at bounding box center [198, 158] width 21 height 14
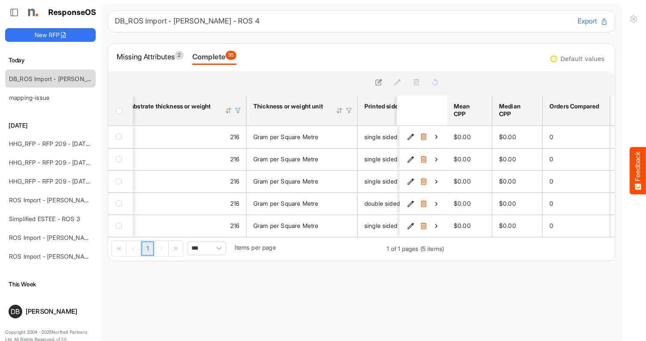
type input "*"
click at [120, 112] on span "Header checkbox" at bounding box center [119, 111] width 6 height 6
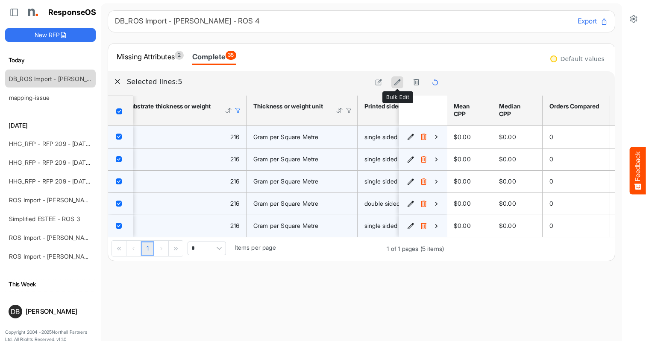
click at [396, 79] on icon at bounding box center [397, 82] width 7 height 7
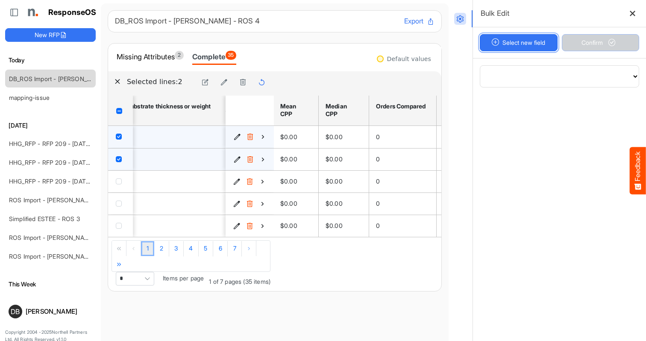
click at [527, 42] on button "Select new field" at bounding box center [519, 42] width 78 height 17
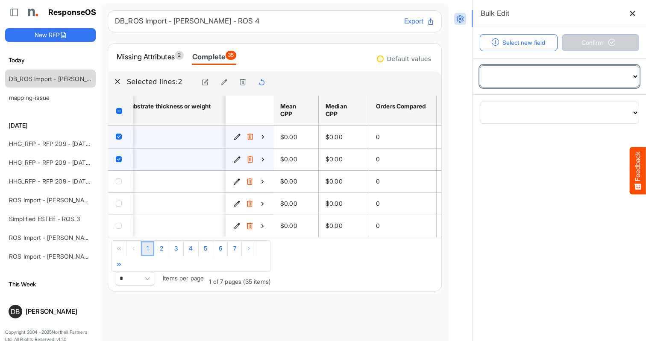
click at [543, 83] on select "**********" at bounding box center [559, 76] width 159 height 21
select select "**********"
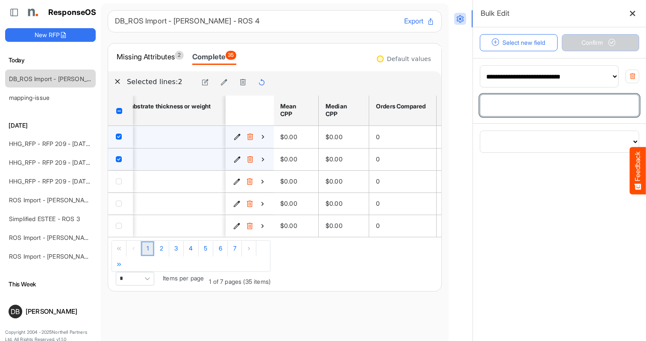
click at [534, 106] on input "number" at bounding box center [559, 105] width 159 height 21
type input "**"
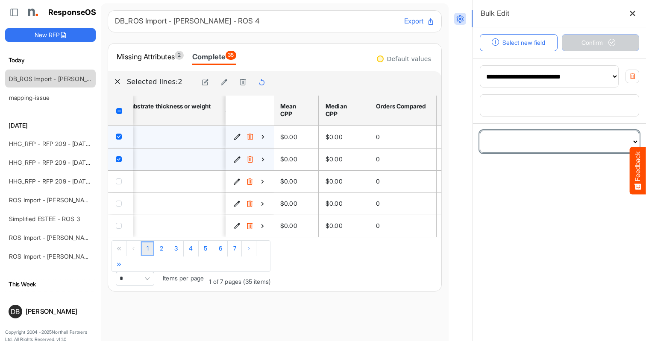
select select "**********"
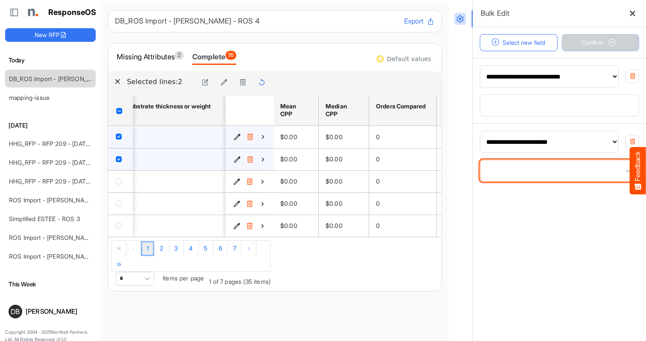
click at [537, 176] on span at bounding box center [559, 170] width 159 height 21
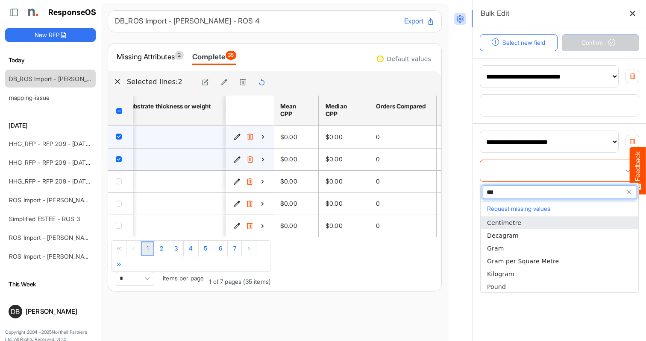
type input "****"
click at [524, 226] on li "Pound" at bounding box center [560, 223] width 158 height 13
type input "*****"
type input "****"
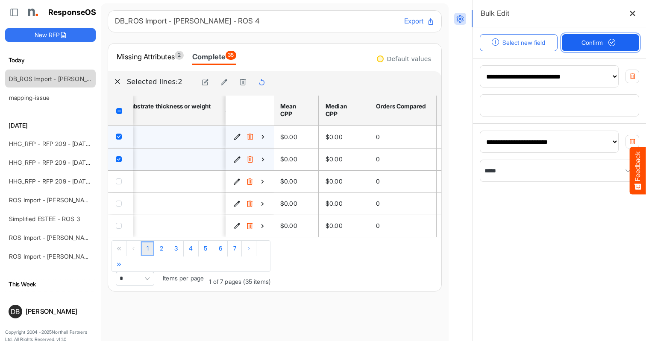
click at [585, 43] on span "Confirm" at bounding box center [600, 42] width 38 height 9
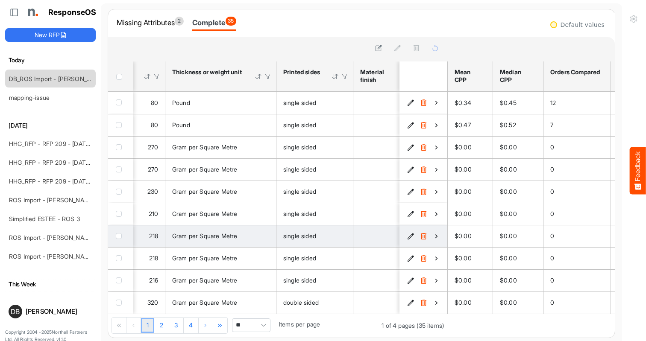
scroll to position [38, 0]
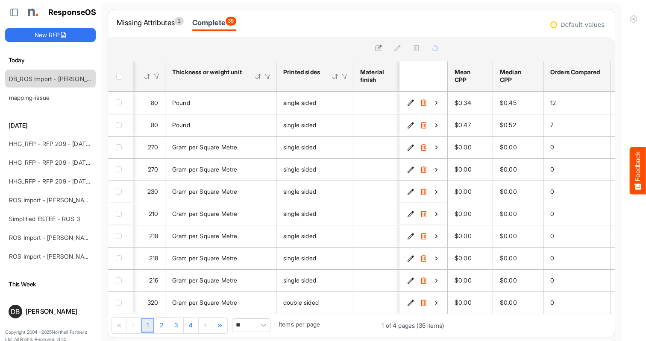
click at [267, 326] on span "Pagerdropdown" at bounding box center [263, 325] width 13 height 13
click at [260, 308] on li "All" at bounding box center [252, 310] width 38 height 13
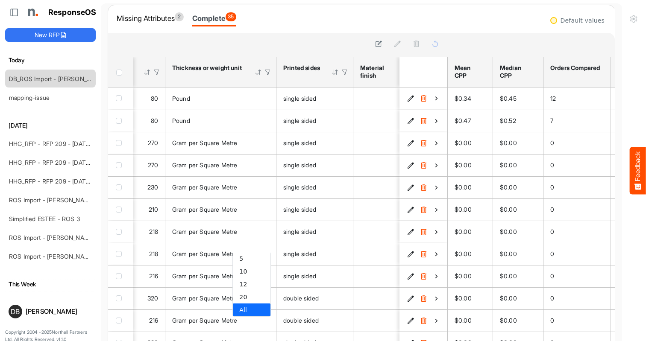
type input "***"
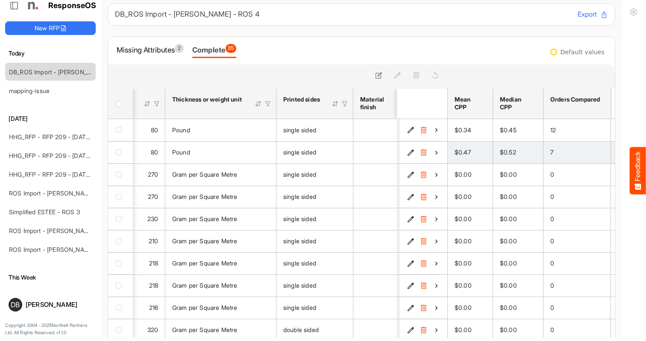
scroll to position [0, 0]
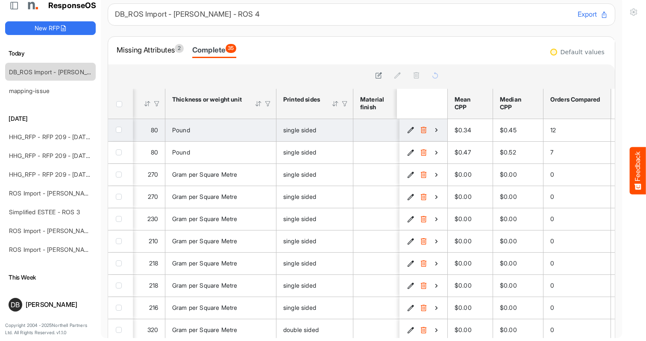
click at [433, 129] on icon "03a6e0a3-abb7-4b49-a178-6f9ba3d6d6cf is template cell Column Header" at bounding box center [436, 129] width 7 height 7
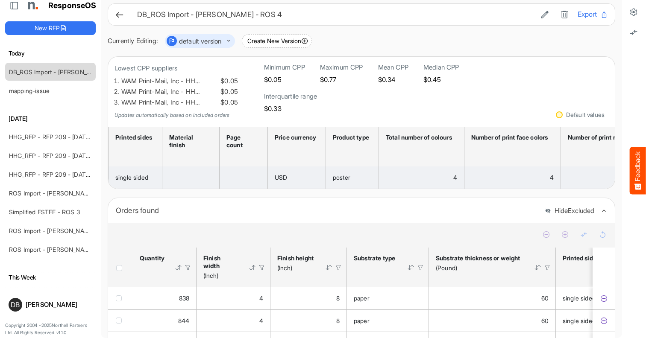
scroll to position [0, 360]
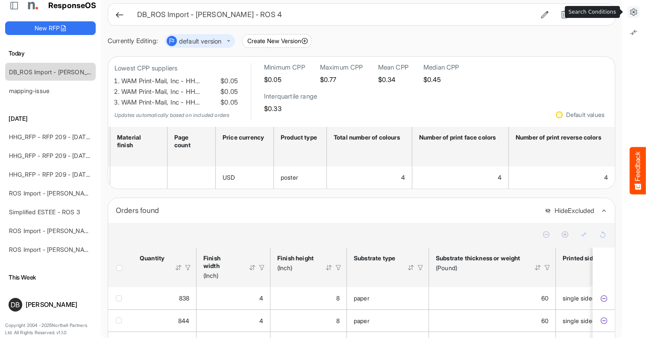
click at [637, 12] on icon at bounding box center [633, 12] width 9 height 9
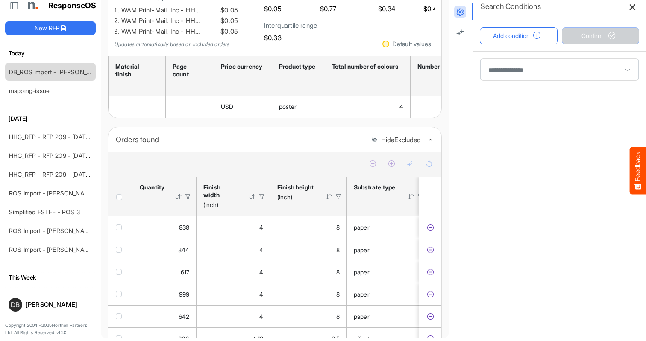
click at [631, 6] on icon at bounding box center [632, 6] width 7 height 7
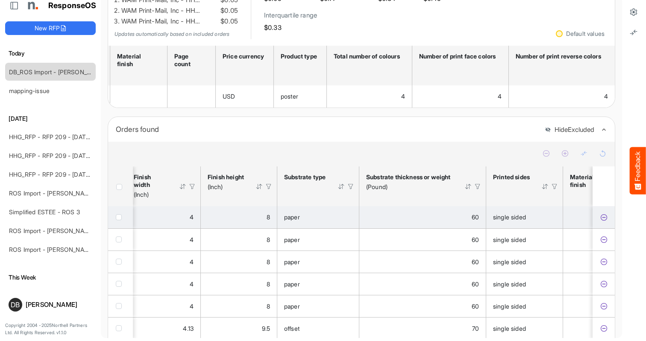
scroll to position [0, 73]
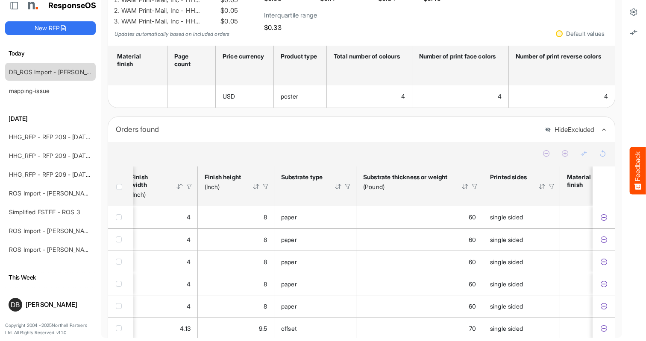
click at [475, 191] on div at bounding box center [475, 187] width 8 height 8
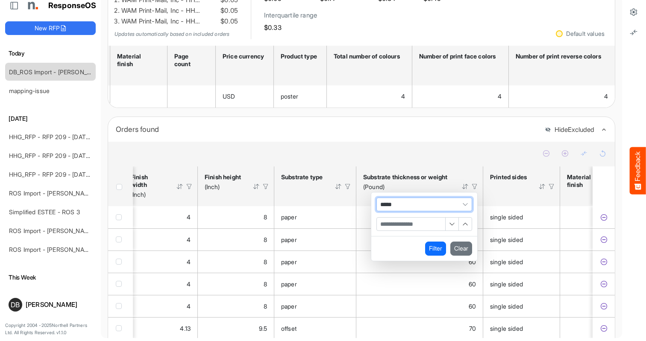
click at [454, 178] on th "Substrate thickness or weight (Pound) Press Enter to sort. Press Alt Down to op…" at bounding box center [419, 187] width 127 height 40
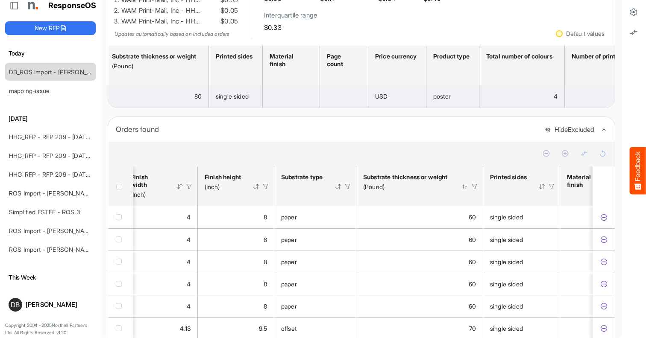
scroll to position [0, 204]
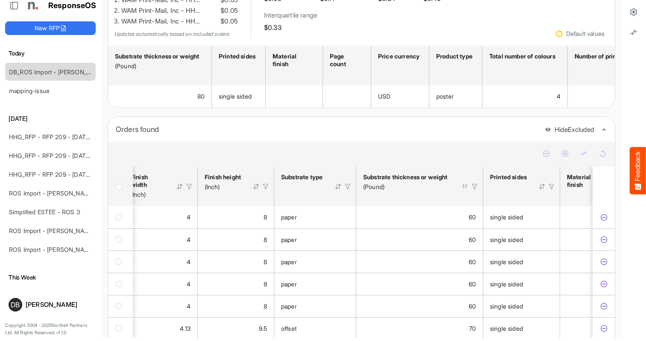
click at [473, 191] on div at bounding box center [475, 187] width 8 height 8
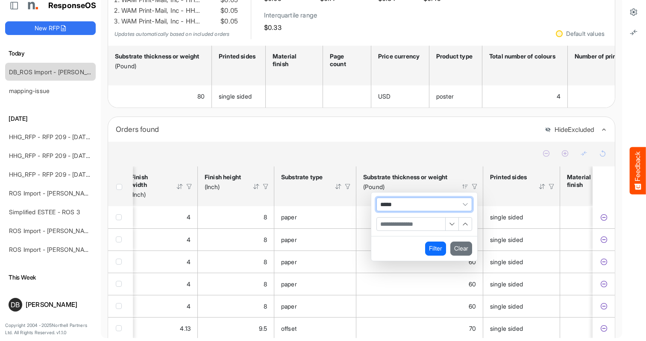
click at [419, 226] on input "Filter Value" at bounding box center [411, 224] width 68 height 13
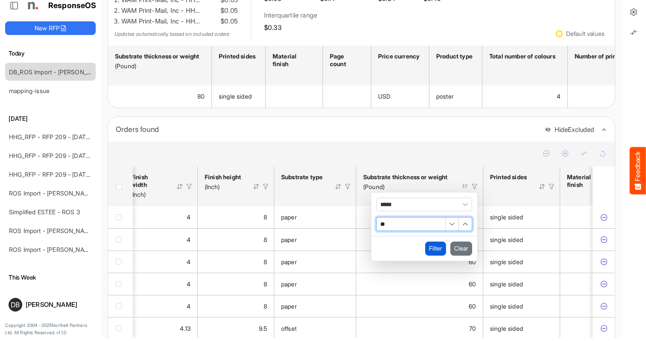
type input "**"
click at [432, 253] on button "Filter" at bounding box center [435, 249] width 21 height 14
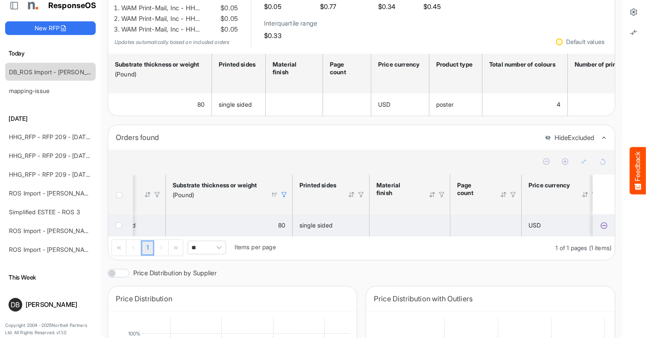
scroll to position [0, 305]
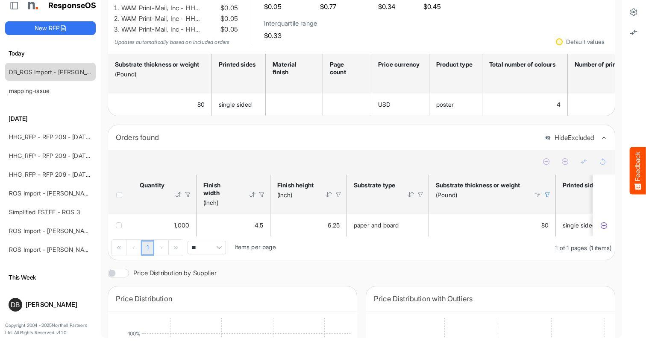
click at [548, 196] on div at bounding box center [547, 195] width 8 height 8
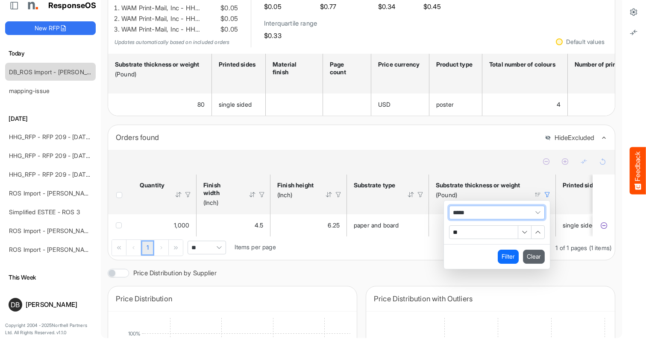
click at [532, 259] on button "Clear" at bounding box center [534, 257] width 22 height 14
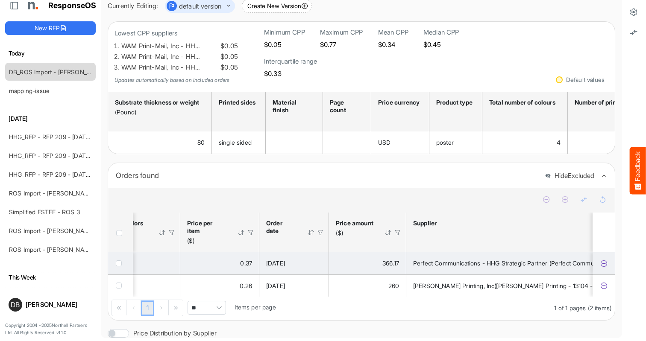
click at [600, 267] on icon "0ebe89a4-2876-449c-87e9-0d115df47126 is template cell Column Header" at bounding box center [603, 263] width 7 height 7
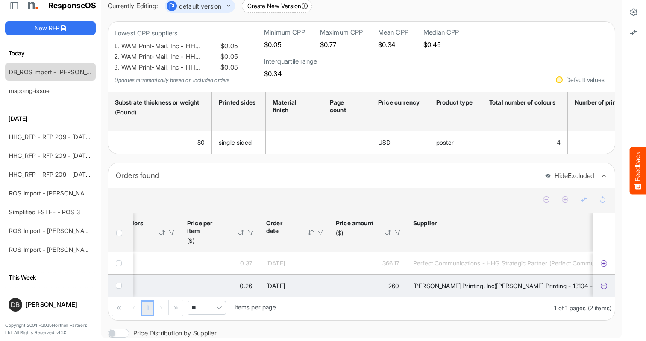
click at [600, 290] on icon "3481f17f-3634-4d56-91ee-d5e086bf2371 is template cell Column Header" at bounding box center [603, 285] width 7 height 7
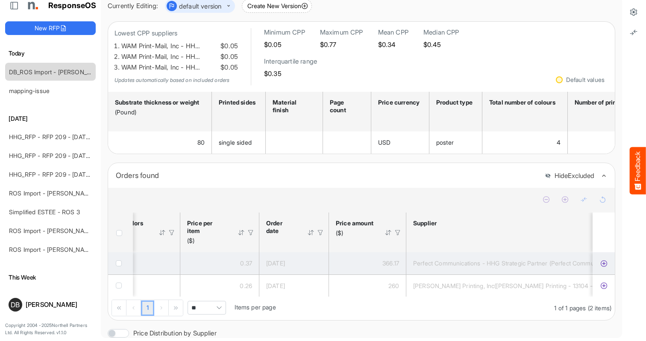
click at [600, 267] on icon "0ebe89a4-2876-449c-87e9-0d115df47126 is template cell Column Header" at bounding box center [603, 263] width 7 height 7
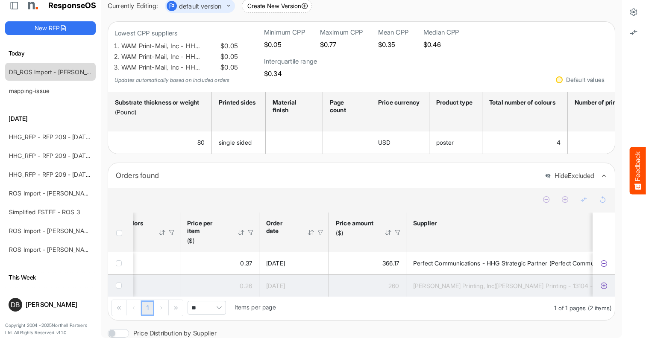
click at [600, 290] on icon "3481f17f-3634-4d56-91ee-d5e086bf2371 is template cell Column Header" at bounding box center [603, 285] width 7 height 7
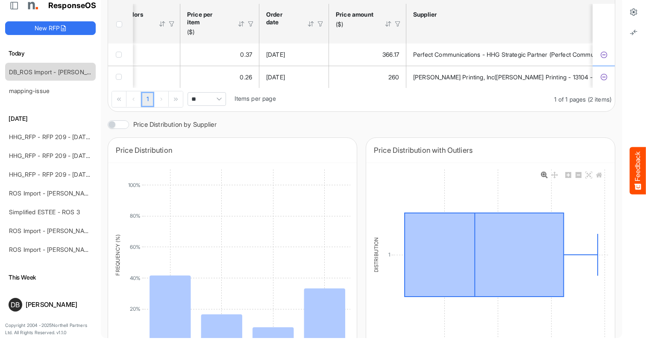
scroll to position [287, 0]
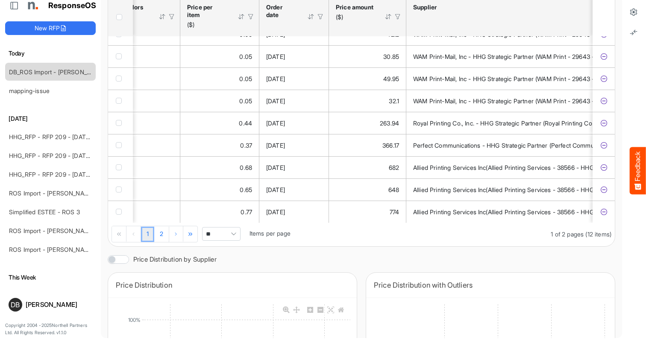
click at [222, 291] on div "Price Distribution" at bounding box center [232, 285] width 233 height 12
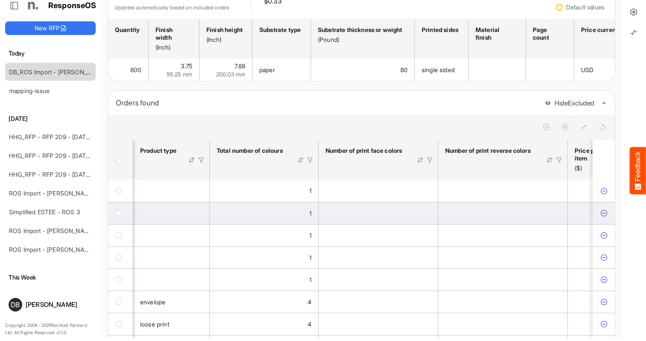
scroll to position [0, 576]
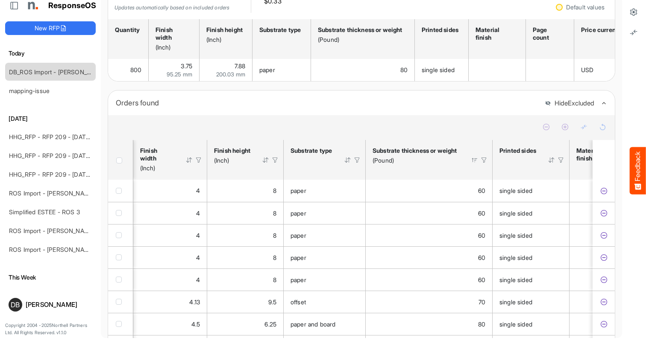
click at [481, 164] on div at bounding box center [484, 160] width 8 height 8
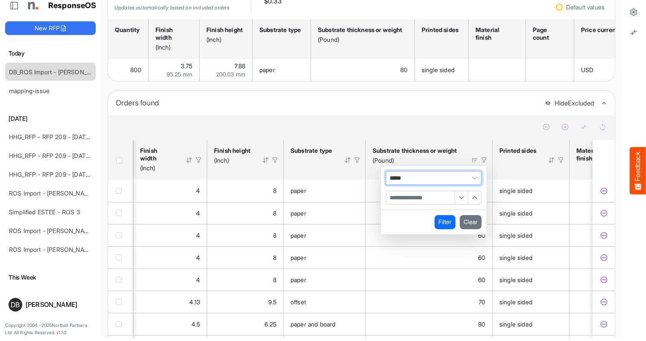
click at [419, 204] on input "Filter Value" at bounding box center [420, 197] width 68 height 13
type input "**"
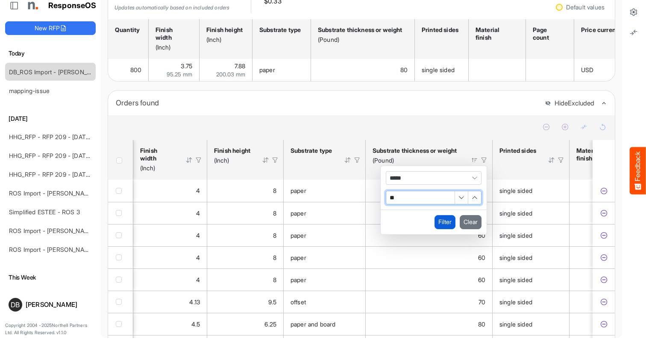
click at [441, 227] on button "Filter" at bounding box center [445, 222] width 21 height 14
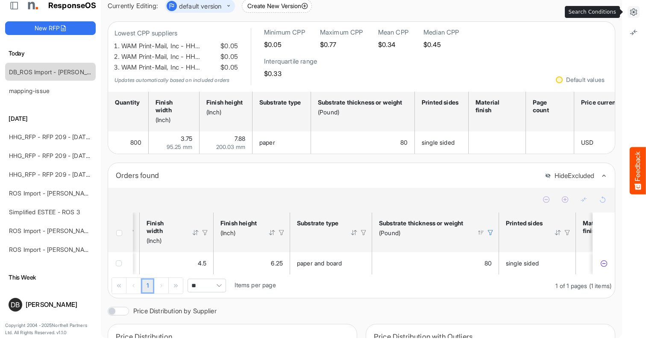
click at [629, 16] on icon at bounding box center [633, 12] width 9 height 9
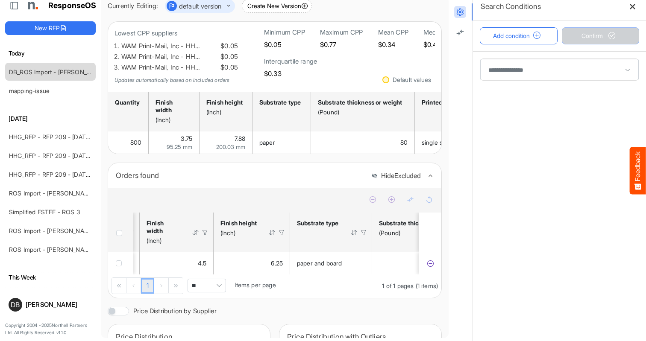
click at [537, 77] on span at bounding box center [559, 69] width 159 height 21
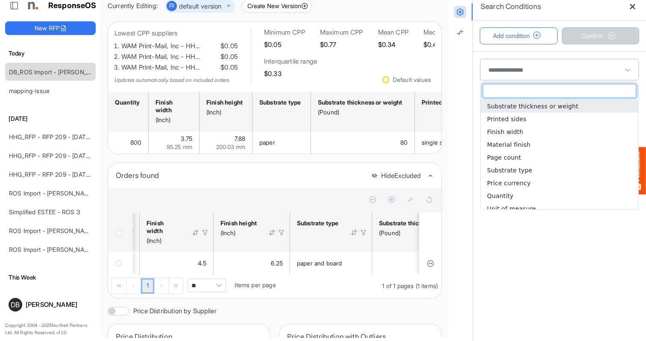
click at [556, 112] on li "Substrate thickness or weight" at bounding box center [560, 106] width 158 height 13
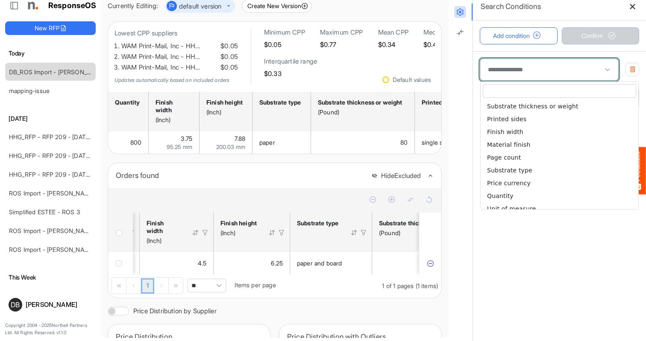
type input "**********"
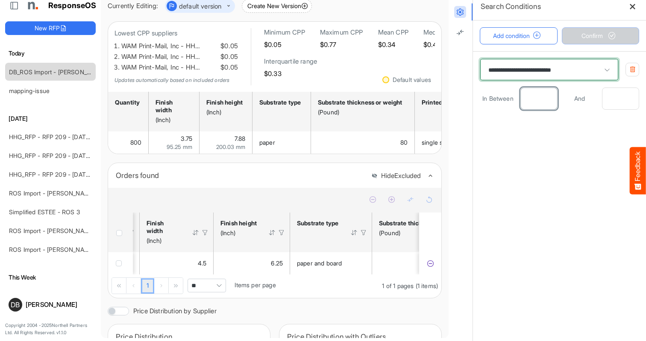
click at [530, 102] on input "number" at bounding box center [539, 98] width 36 height 21
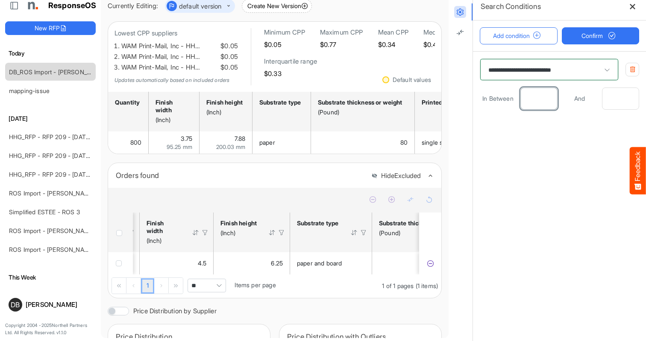
type input "**"
click at [616, 101] on input "number" at bounding box center [620, 98] width 36 height 21
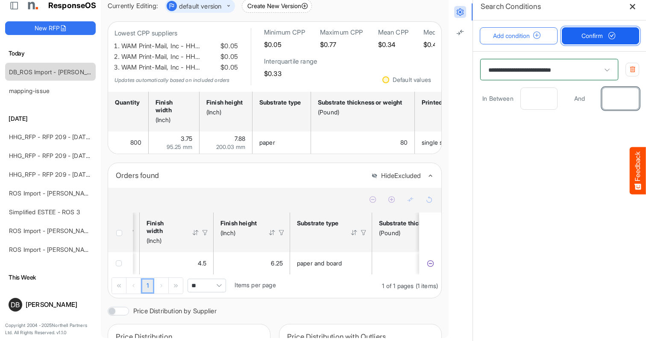
type input "**"
click at [592, 35] on span "Confirm" at bounding box center [600, 35] width 38 height 9
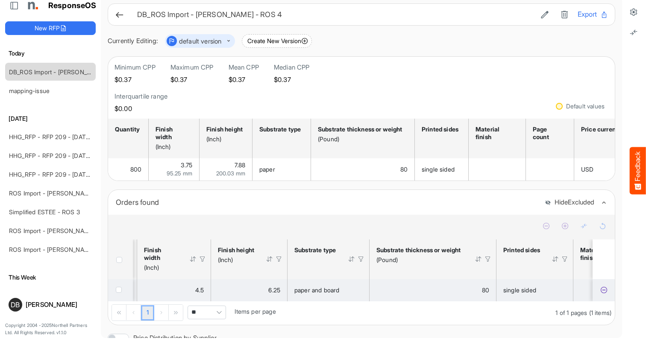
scroll to position [0, 346]
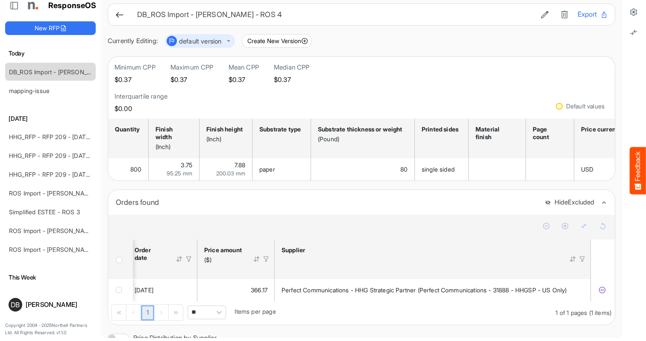
click at [119, 12] on icon at bounding box center [119, 14] width 9 height 9
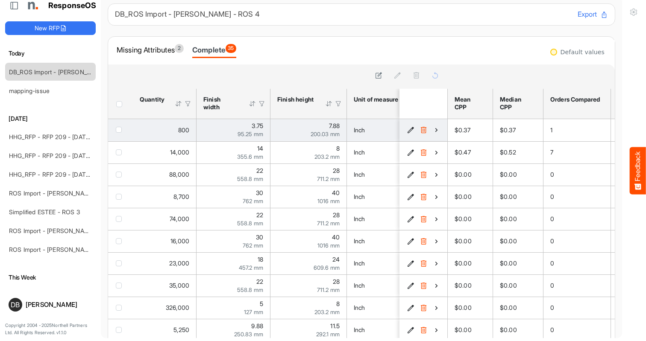
click at [436, 131] on icon "03a6e0a3-abb7-4b49-a178-6f9ba3d6d6cf is template cell Column Header" at bounding box center [436, 129] width 7 height 7
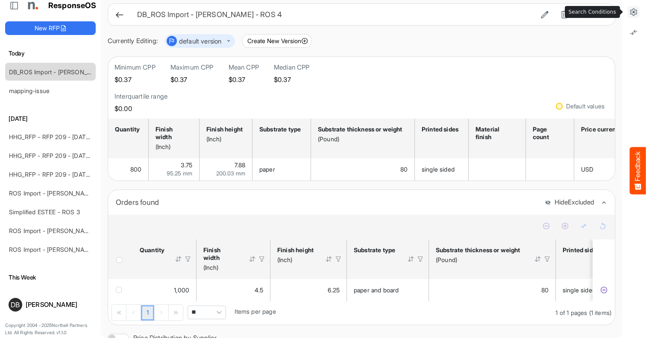
click at [633, 13] on icon at bounding box center [633, 12] width 9 height 9
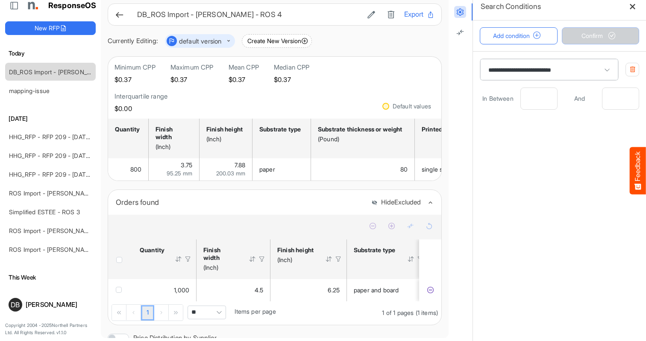
click at [632, 69] on icon "button" at bounding box center [632, 69] width 6 height 6
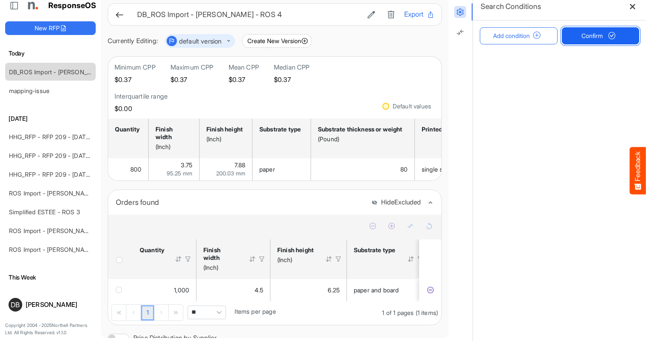
click at [600, 39] on span "Confirm" at bounding box center [600, 35] width 38 height 9
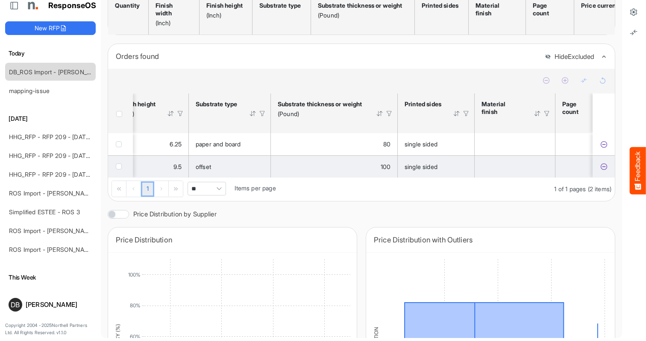
scroll to position [0, 252]
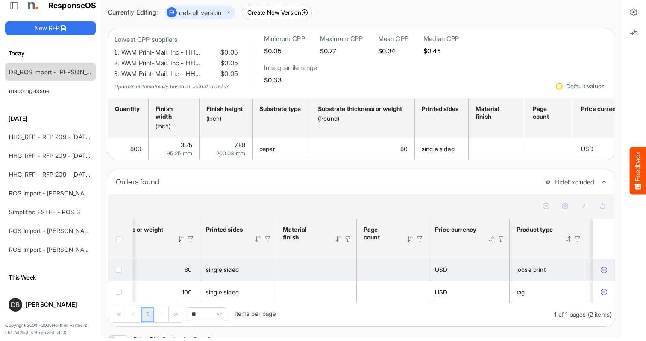
click at [604, 274] on icon "0ebe89a4-2876-449c-87e9-0d115df47126 is template cell Column Header" at bounding box center [603, 270] width 7 height 7
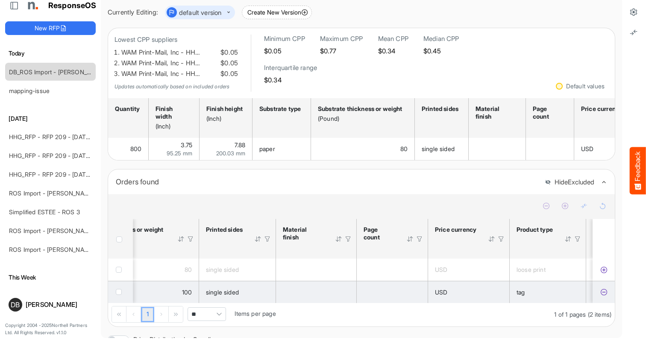
click at [604, 296] on icon "3481f17f-3634-4d56-91ee-d5e086bf2371 is template cell Column Header" at bounding box center [603, 292] width 7 height 7
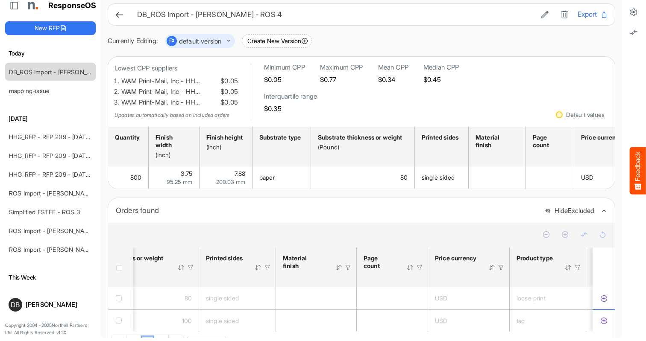
scroll to position [0, 0]
click at [119, 16] on icon at bounding box center [119, 14] width 9 height 9
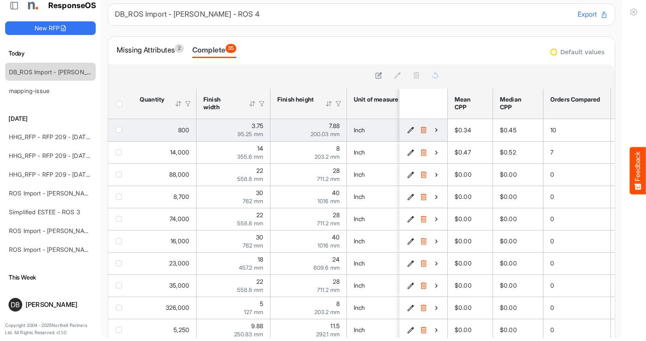
click at [433, 131] on icon "03a6e0a3-abb7-4b49-a178-6f9ba3d6d6cf is template cell Column Header" at bounding box center [436, 129] width 7 height 7
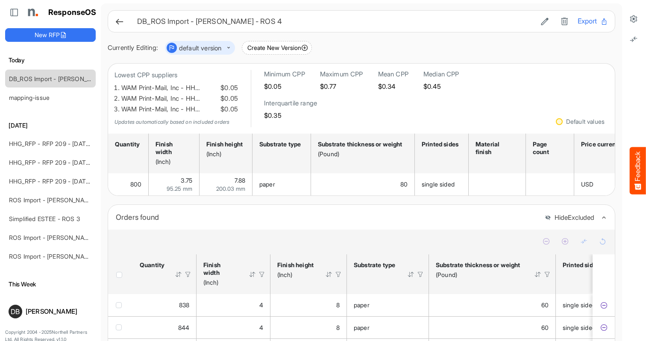
click at [117, 18] on icon at bounding box center [119, 21] width 9 height 9
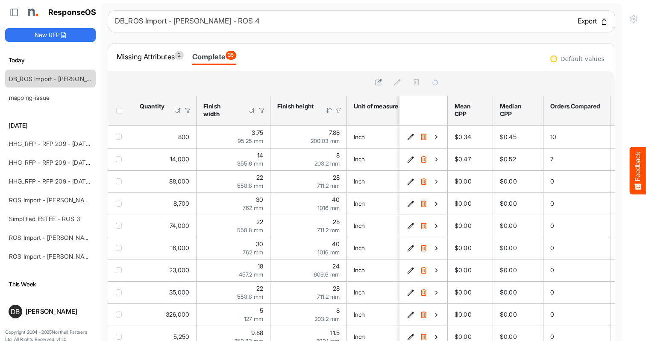
click at [590, 21] on button "Export" at bounding box center [593, 21] width 30 height 11
